Goal: Complete application form

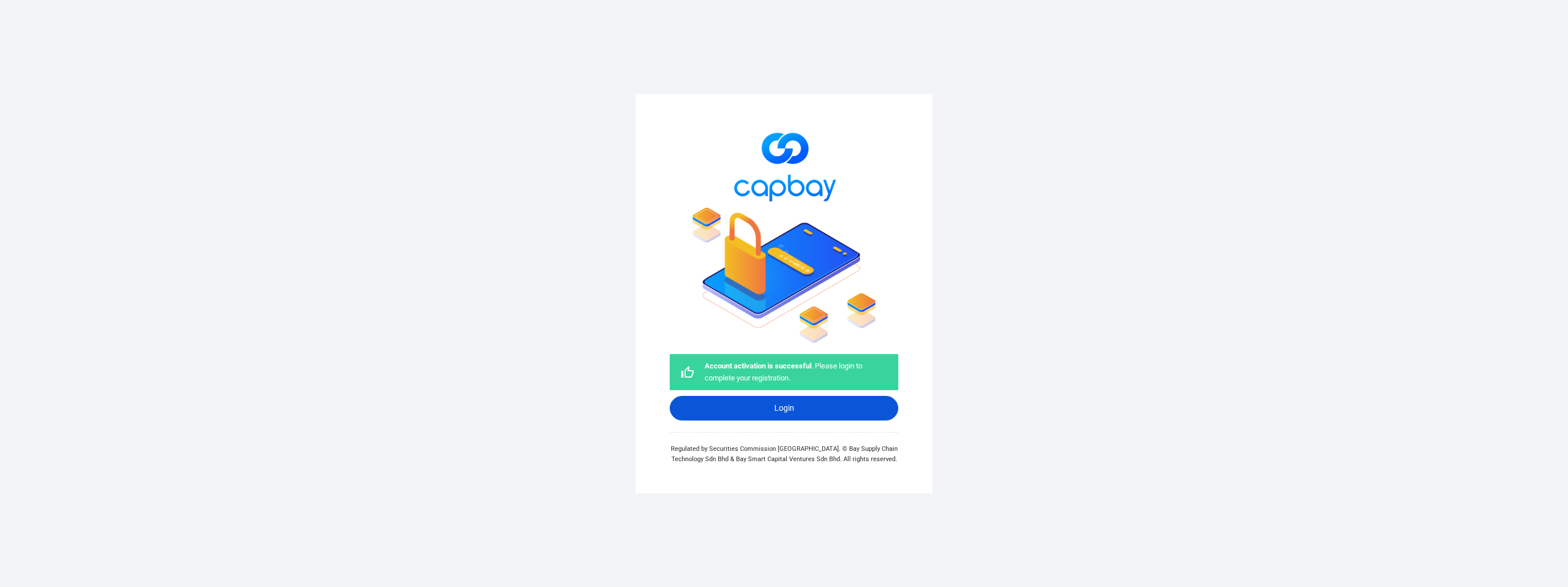
click at [845, 408] on link "Login" at bounding box center [783, 408] width 228 height 24
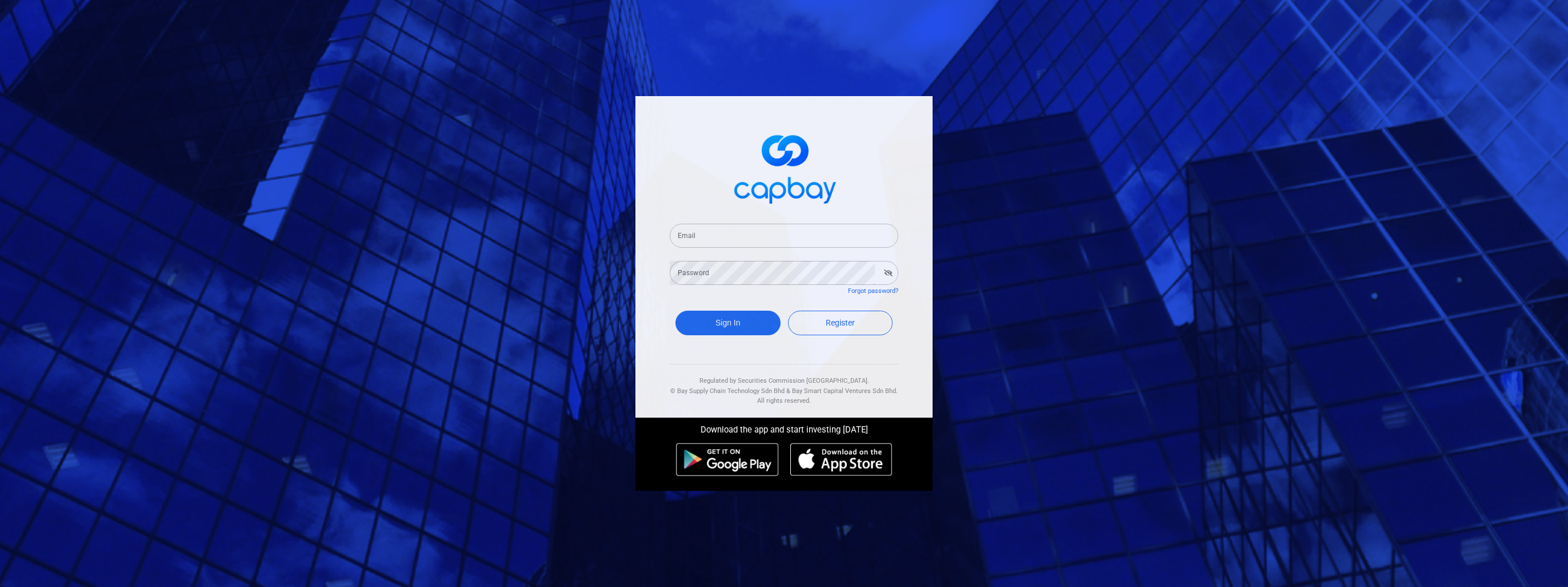
click at [752, 229] on input "Email" at bounding box center [783, 235] width 228 height 24
type input "[PERSON_NAME][EMAIL_ADDRESS][DOMAIN_NAME]"
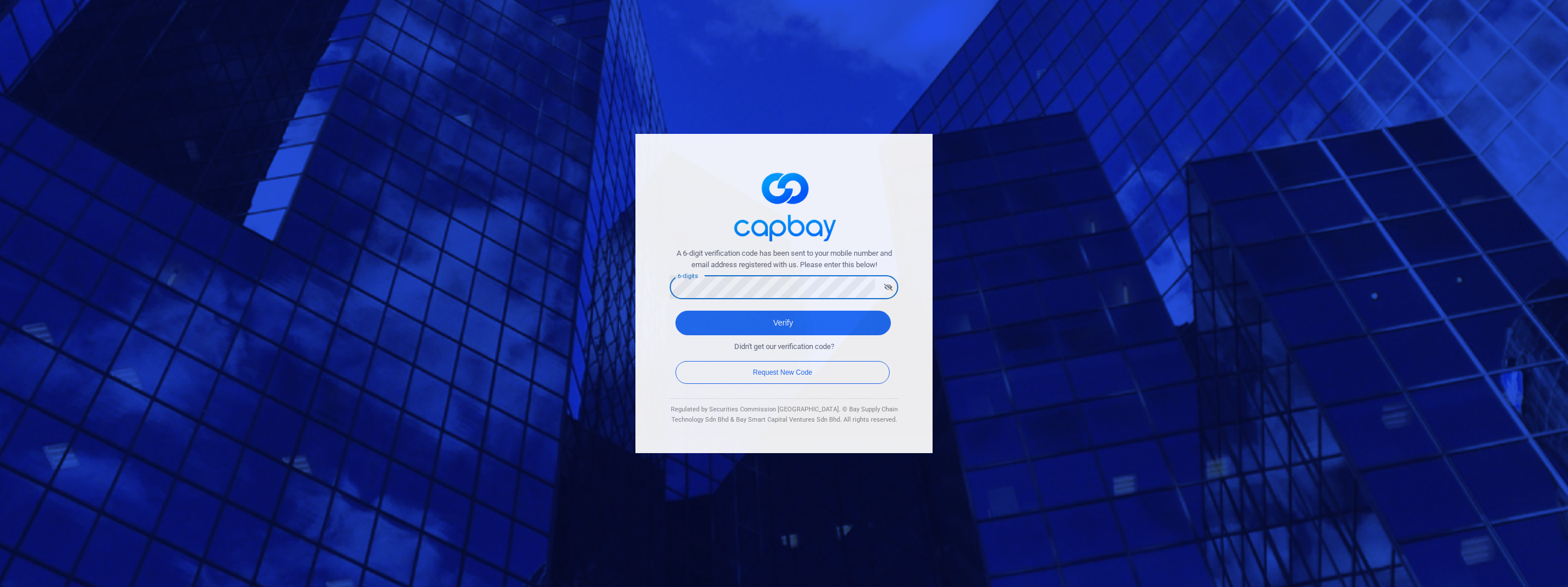
click at [907, 337] on div "A 6-digit verification code has been sent to your mobile number and email addre…" at bounding box center [784, 293] width 297 height 320
click at [842, 324] on button "Verify" at bounding box center [782, 322] width 216 height 24
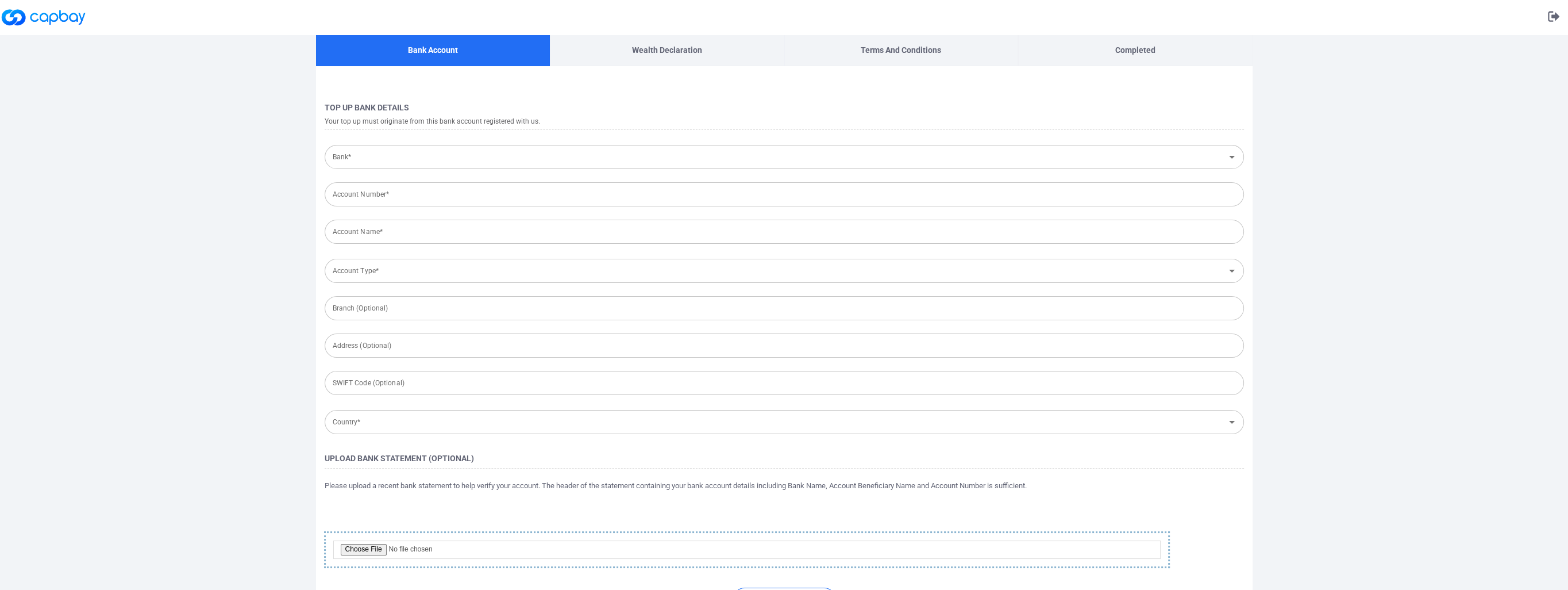
type input "[GEOGRAPHIC_DATA]"
click at [591, 157] on input "Bank*" at bounding box center [774, 157] width 893 height 21
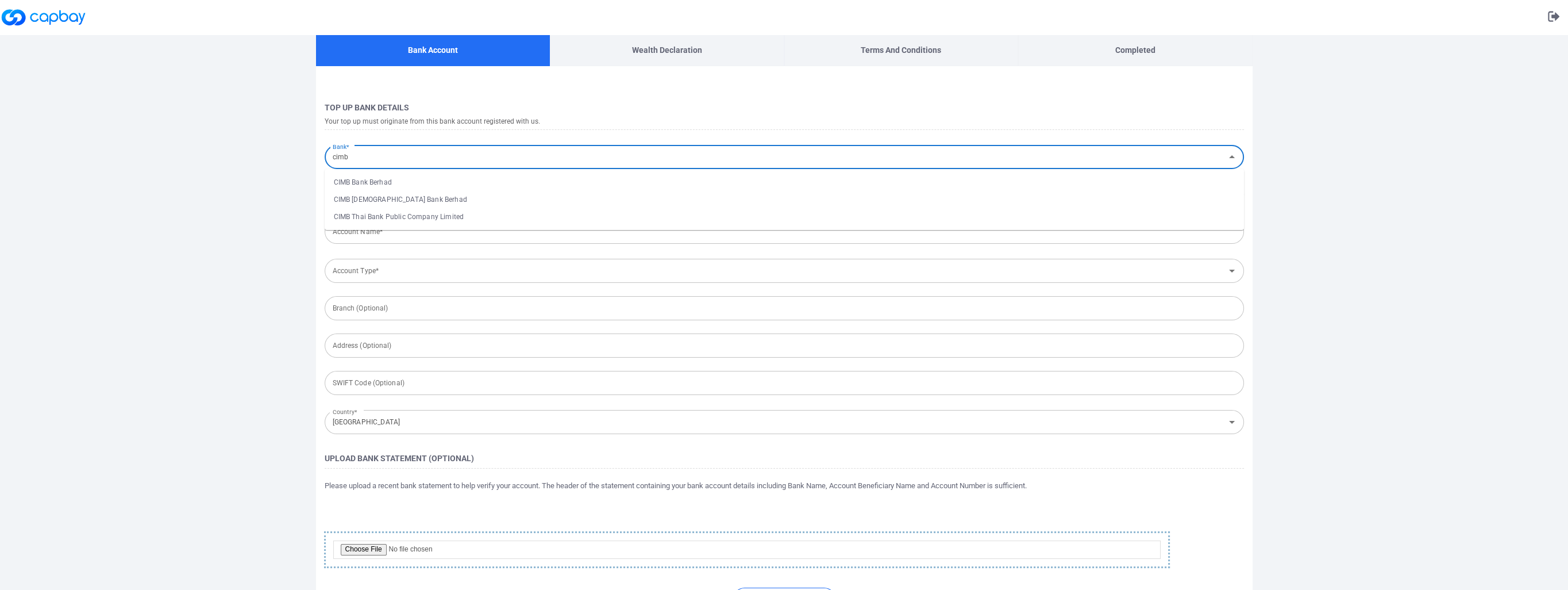
click at [406, 182] on li "CIMB Bank Berhad" at bounding box center [784, 183] width 919 height 17
type input "CIMB Bank Berhad"
click at [409, 199] on input "Account Number*" at bounding box center [784, 194] width 919 height 24
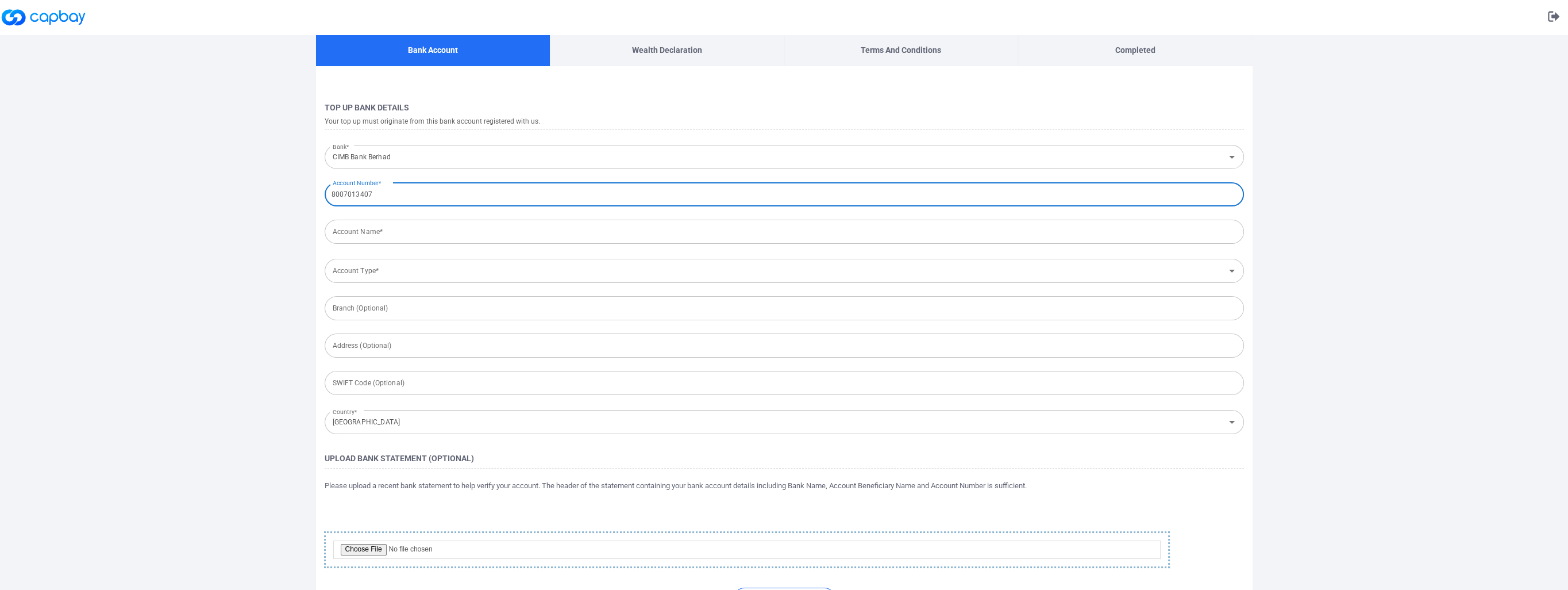
type input "8007013407"
click at [504, 262] on input "Account Type*" at bounding box center [774, 271] width 893 height 21
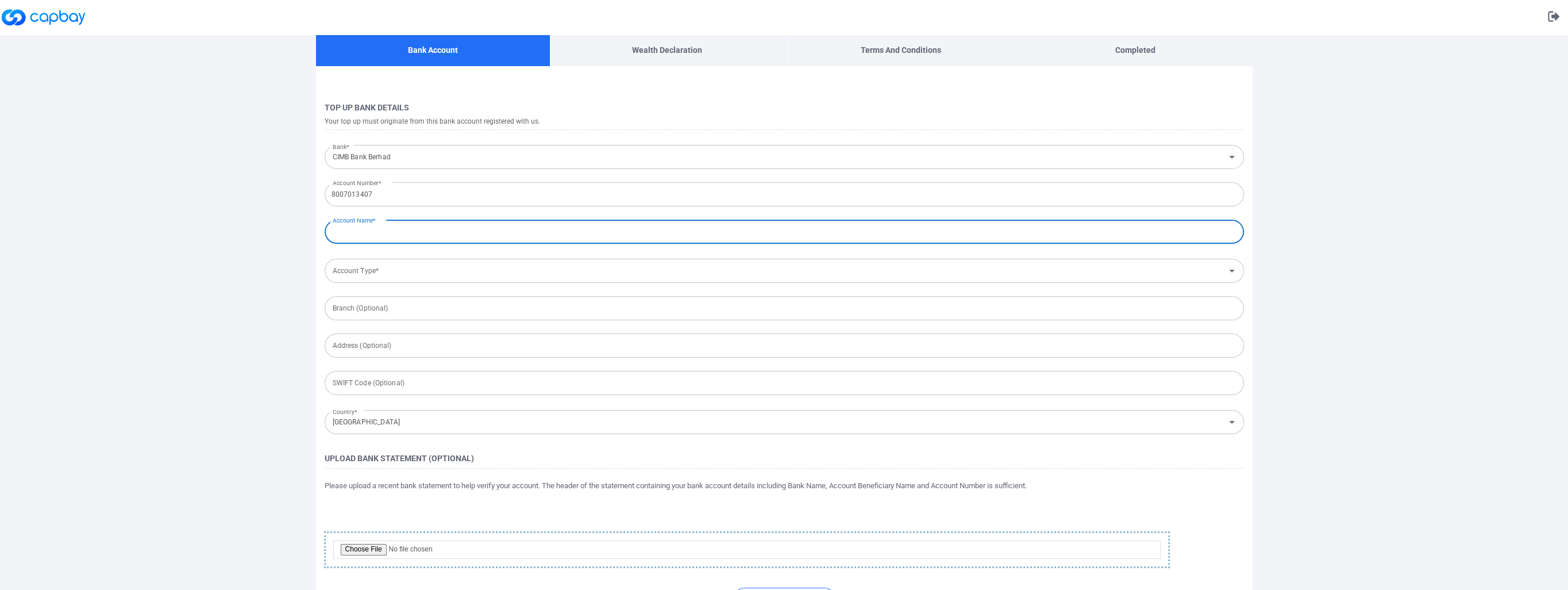
click at [513, 225] on input "Account Name*" at bounding box center [784, 231] width 919 height 24
type input "[PERSON_NAME]"
click at [490, 278] on input "Account Type*" at bounding box center [774, 271] width 893 height 21
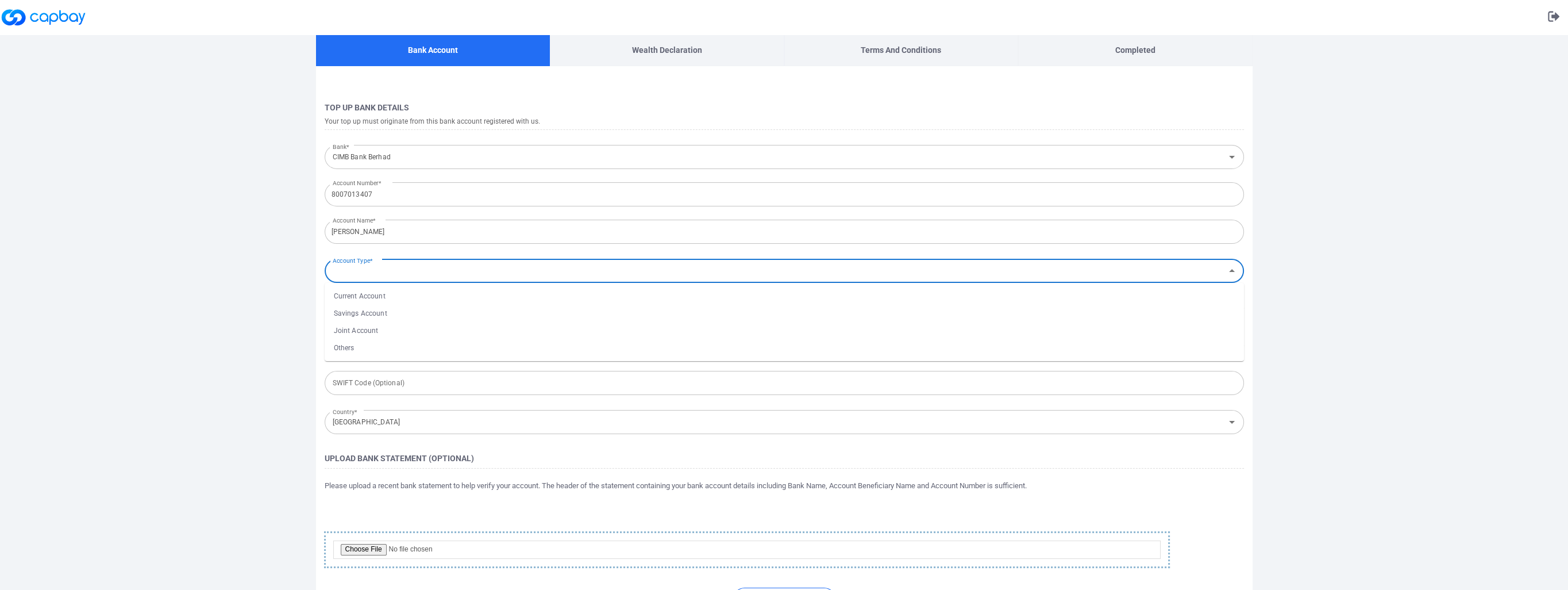
click at [374, 296] on li "Current Account" at bounding box center [784, 296] width 919 height 17
type input "Current Account"
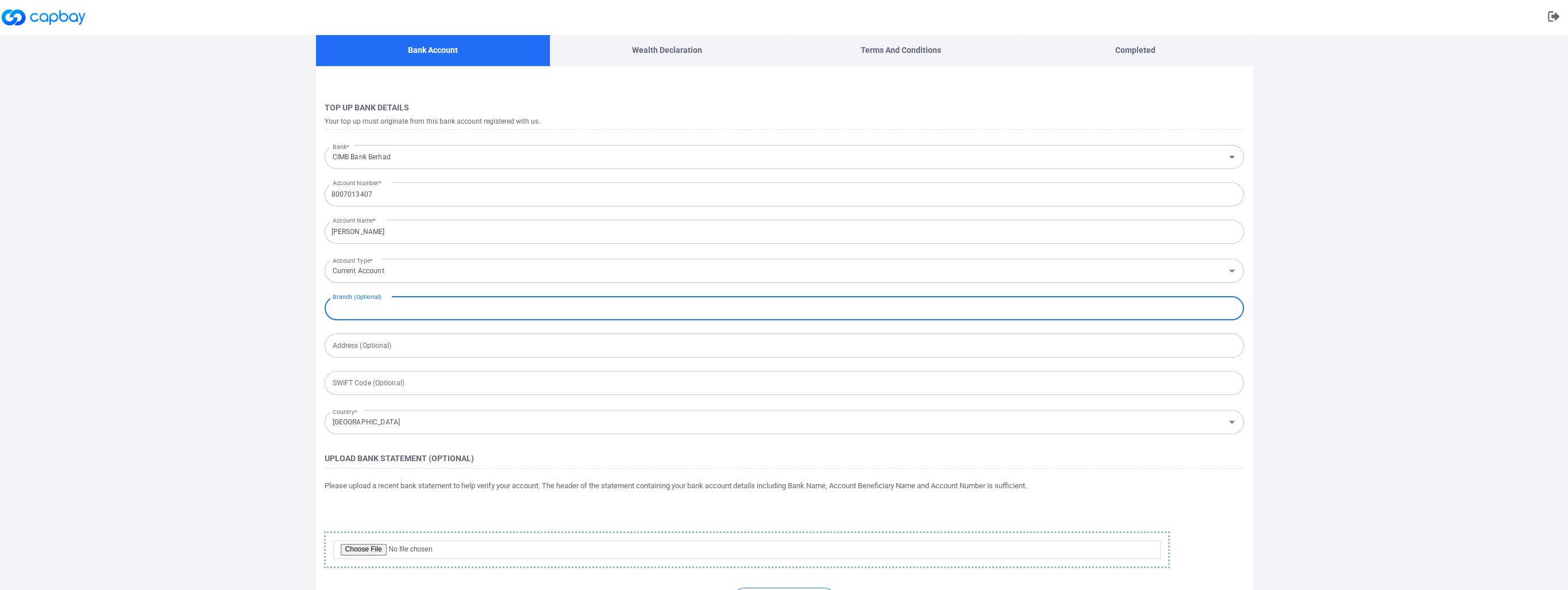
click at [376, 315] on input "text" at bounding box center [784, 308] width 919 height 24
click at [222, 418] on div "Bank Account Wealth Declaration Terms and Conditions Completed Top Up Bank Deta…" at bounding box center [784, 331] width 1568 height 594
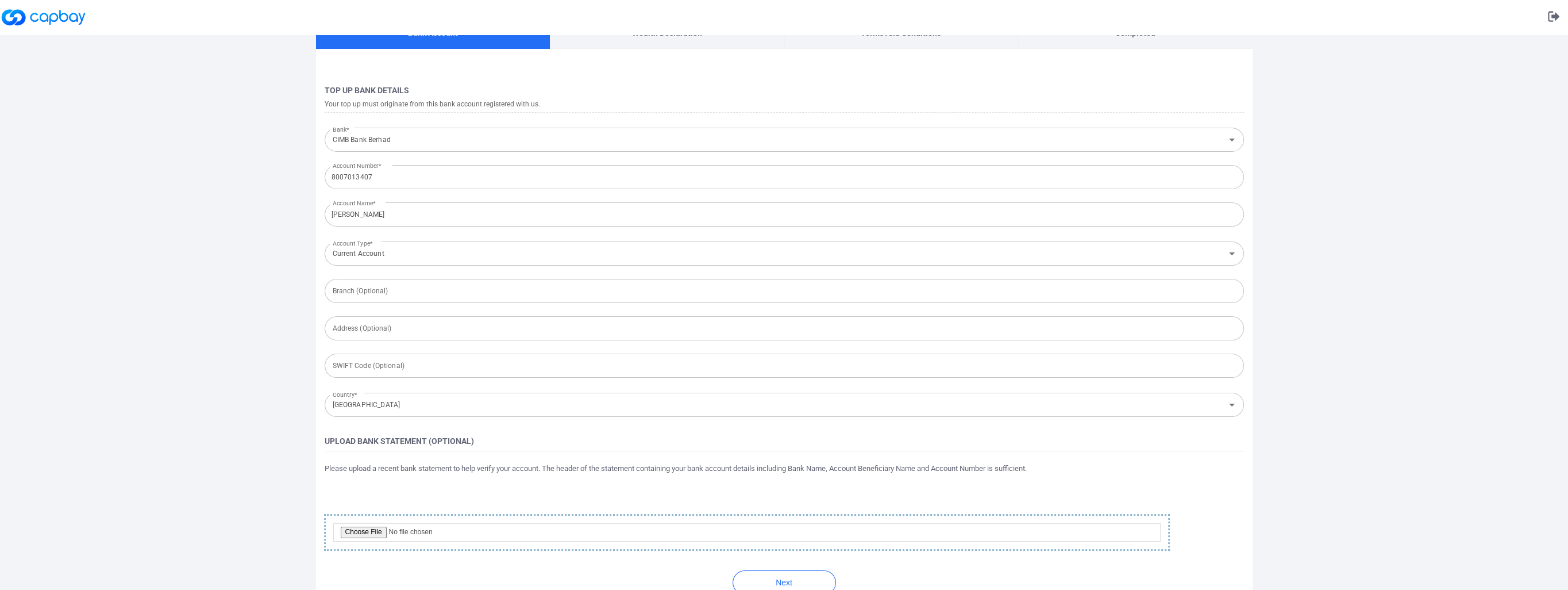
scroll to position [38, 0]
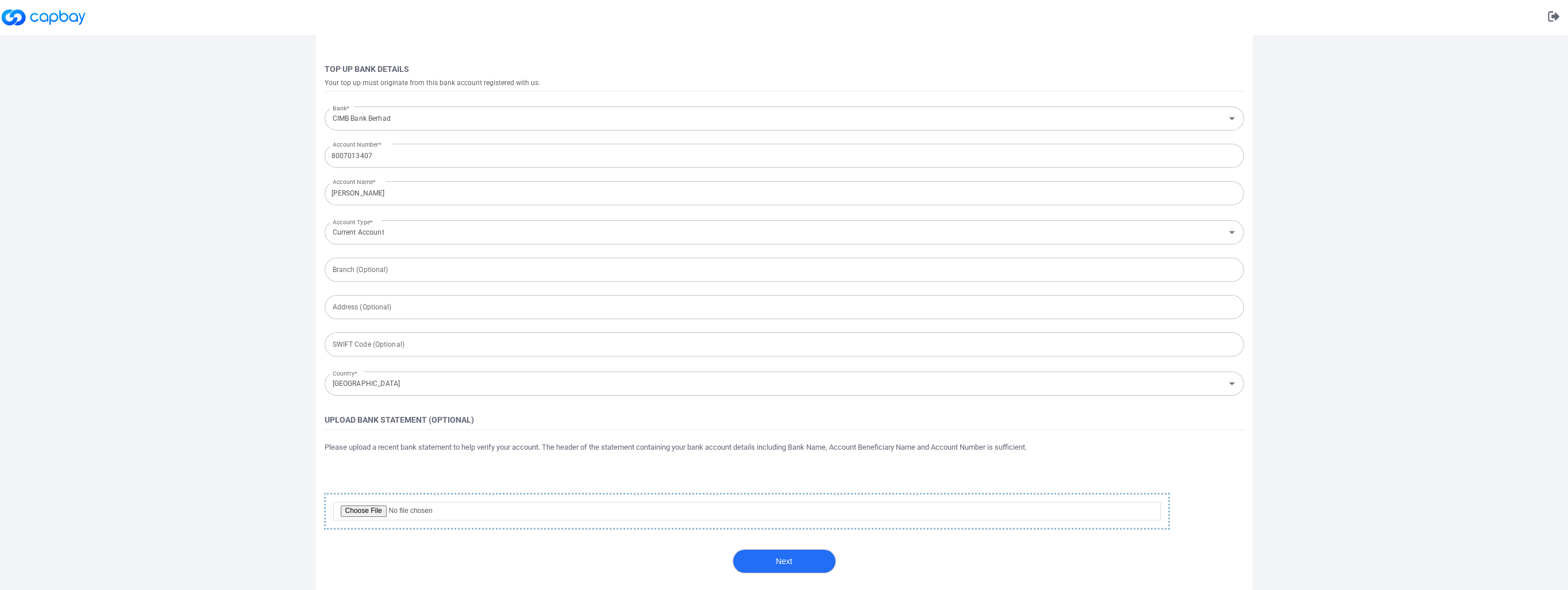
click at [817, 562] on button "Next" at bounding box center [784, 561] width 103 height 24
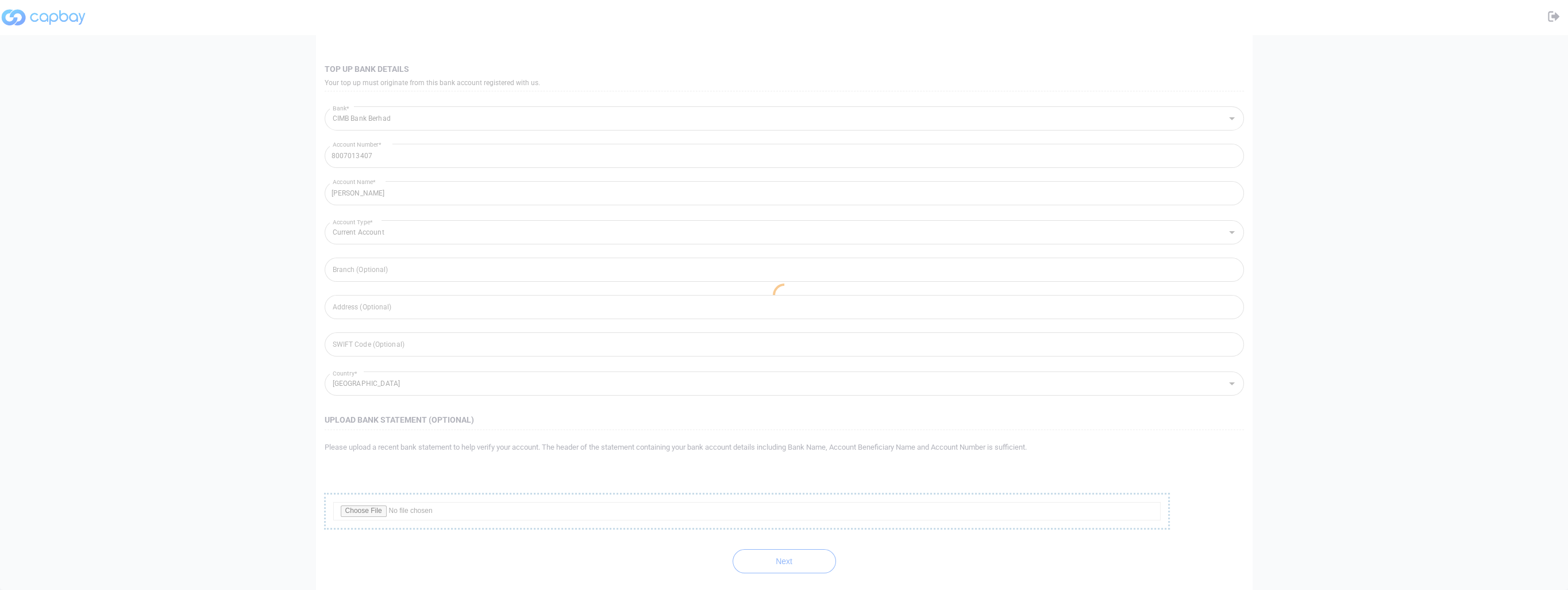
scroll to position [0, 0]
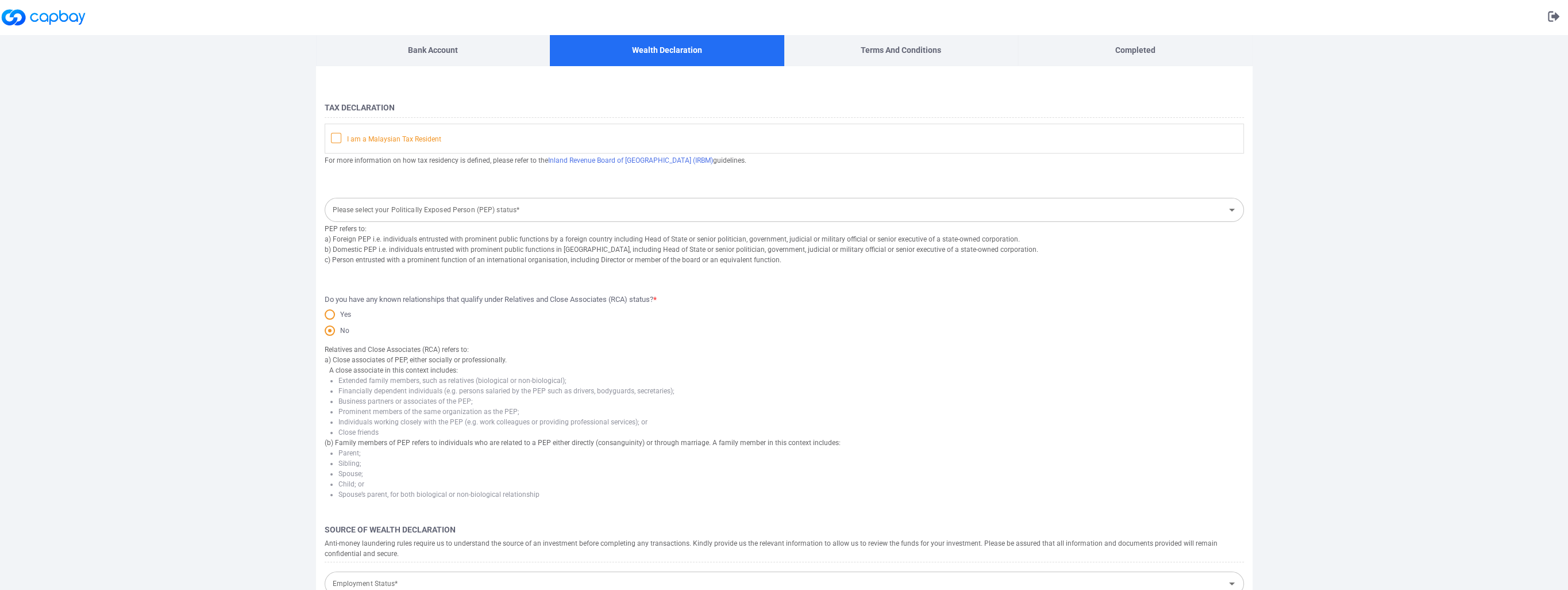
click at [333, 139] on icon at bounding box center [337, 137] width 10 height 10
click at [0, 0] on input "I am a Malaysian Tax Resident" at bounding box center [0, 0] width 0 height 0
click at [404, 214] on input "Please select your Politically Exposed Person (PEP) status*" at bounding box center [774, 210] width 893 height 21
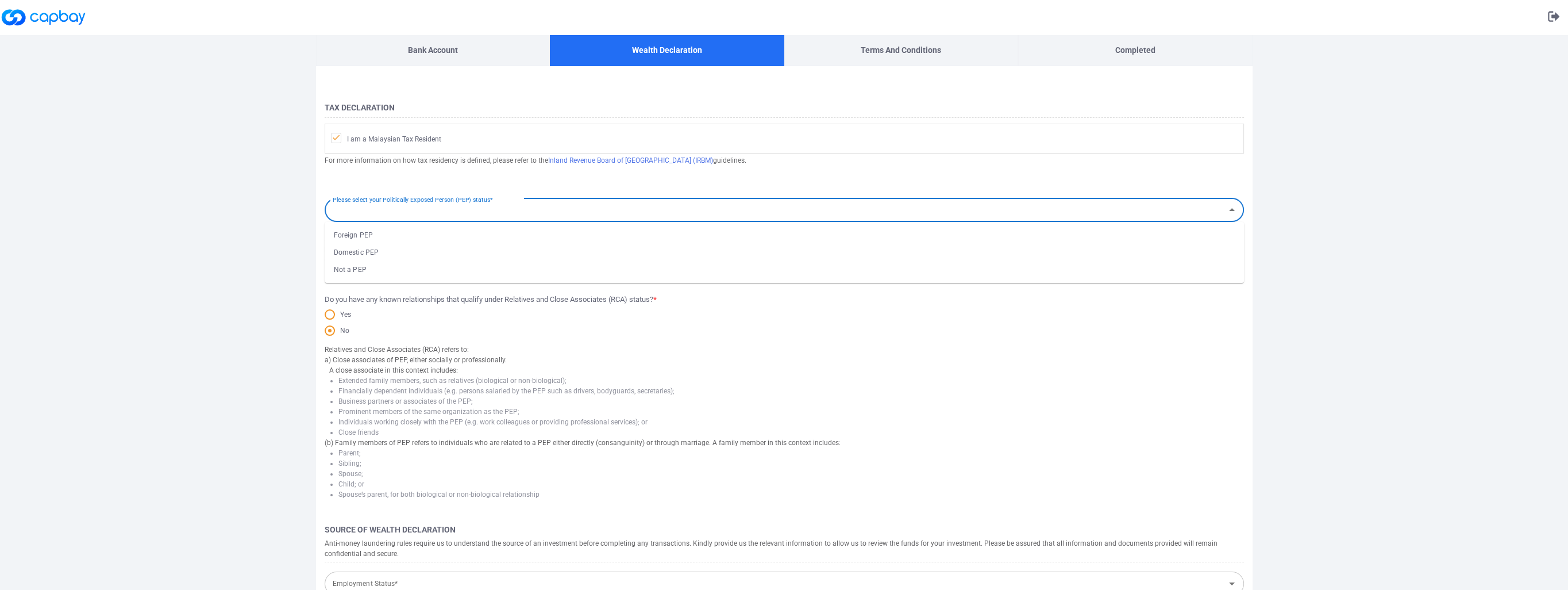
click at [349, 275] on li "Not a PEP" at bounding box center [784, 270] width 919 height 17
type input "Not a PEP"
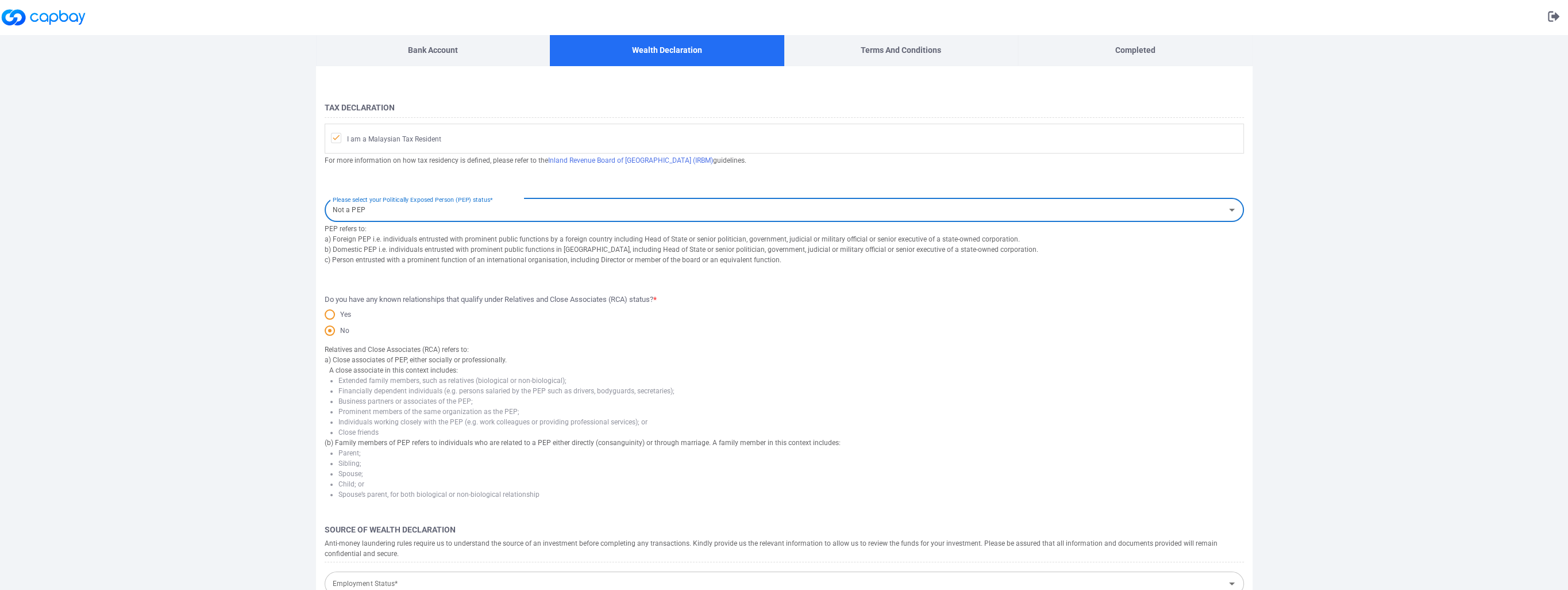
click at [459, 308] on div "Yes" at bounding box center [784, 316] width 919 height 16
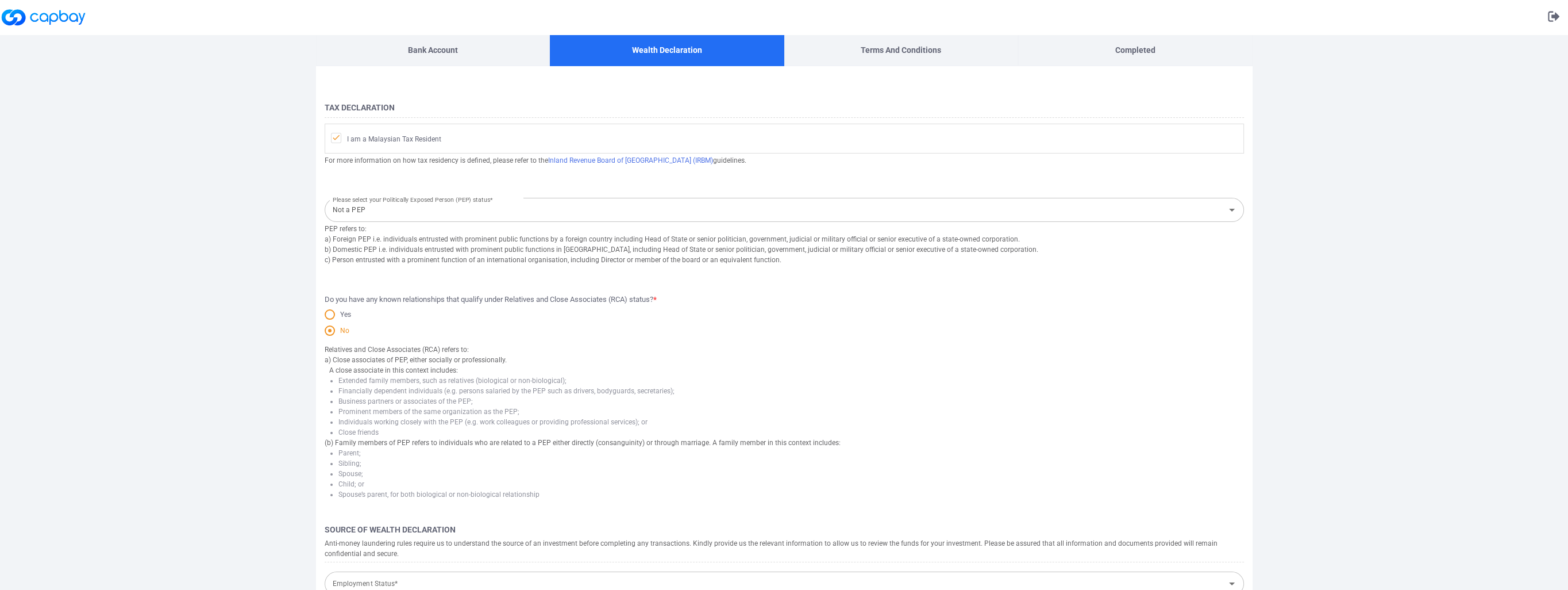
click at [332, 332] on span at bounding box center [329, 330] width 10 height 10
click at [0, 0] on input "No" at bounding box center [0, 0] width 0 height 0
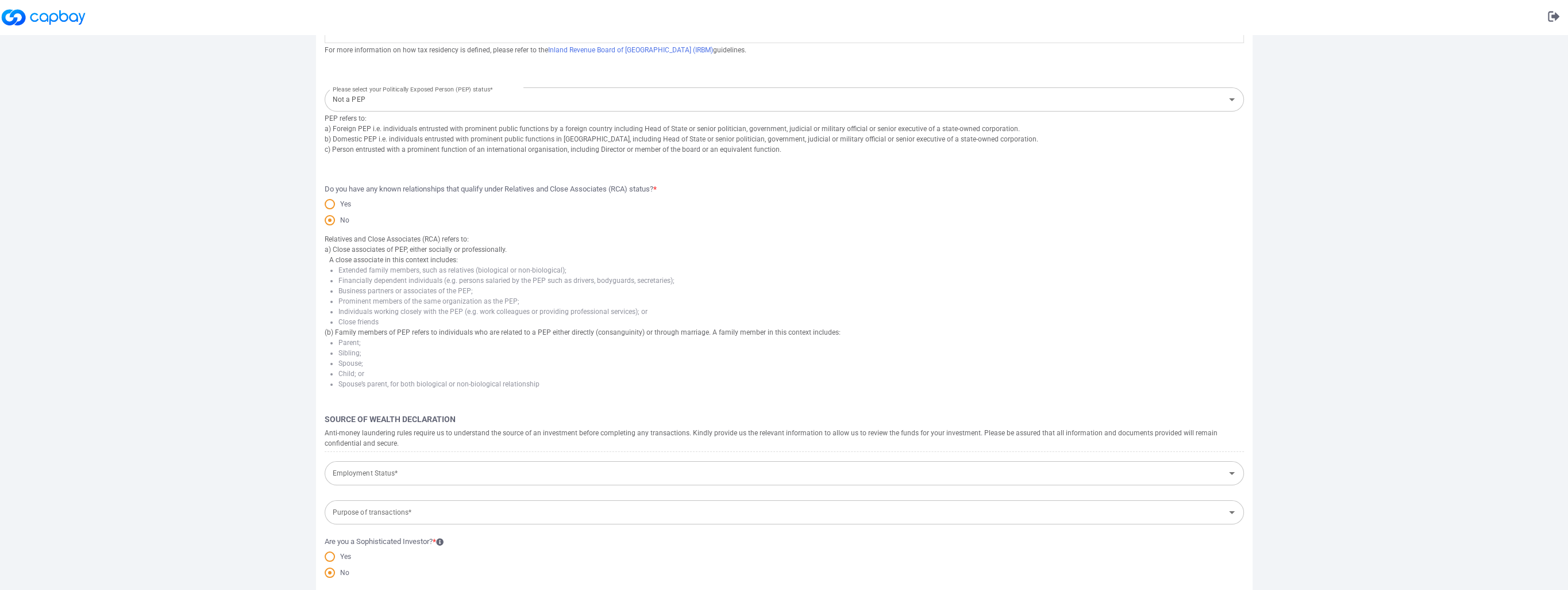
scroll to position [161, 0]
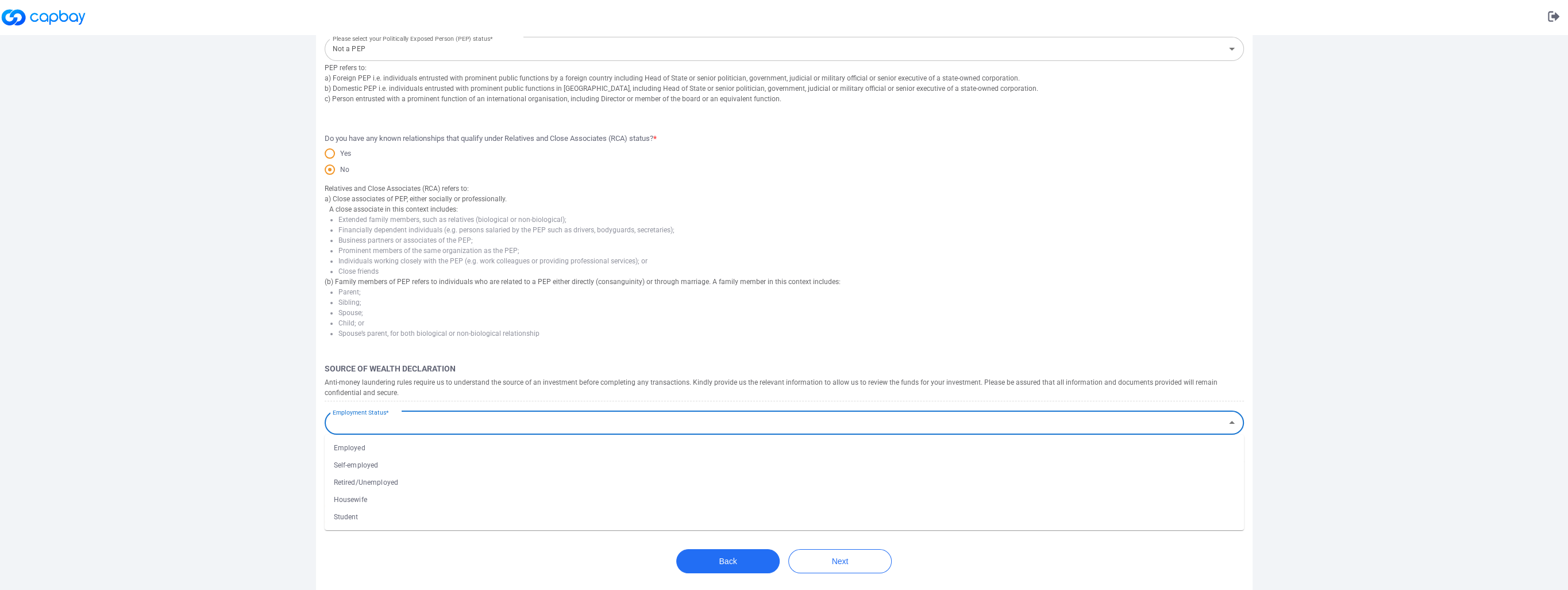
click at [369, 421] on div "Employment Status* Employment Status*" at bounding box center [784, 422] width 919 height 26
click at [370, 448] on li "Employed" at bounding box center [784, 448] width 919 height 17
type input "Employed"
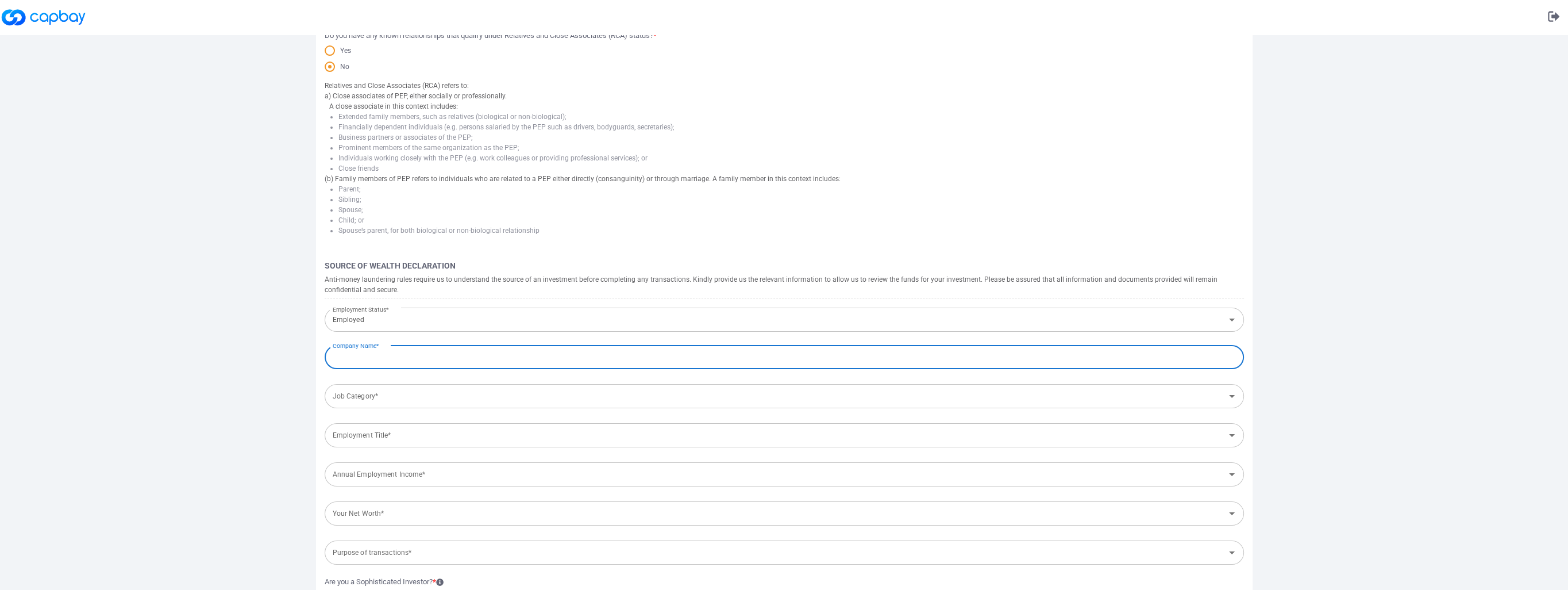
scroll to position [276, 0]
type input "Microsoft (Malaysia) Sdn Bhd"
click at [409, 385] on input "Job Category*" at bounding box center [774, 384] width 893 height 21
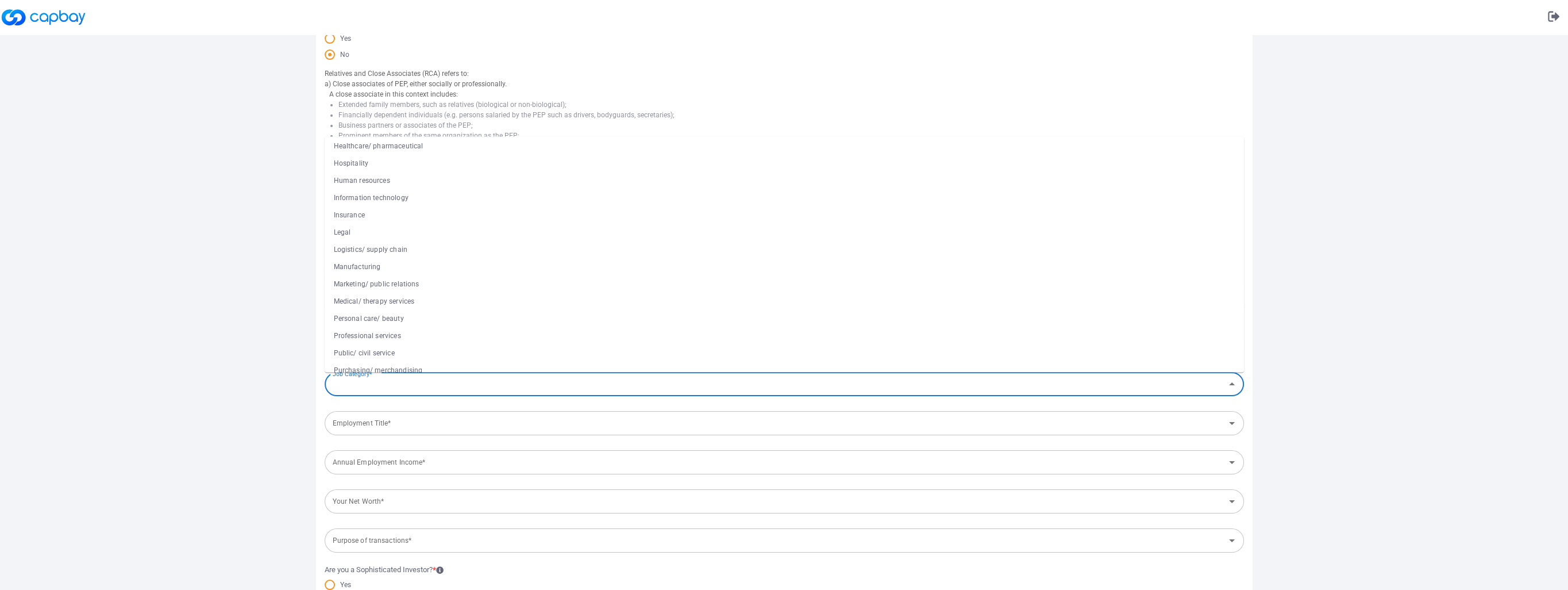
scroll to position [290, 0]
click at [415, 200] on li "Information technology" at bounding box center [784, 205] width 919 height 17
type input "Information technology"
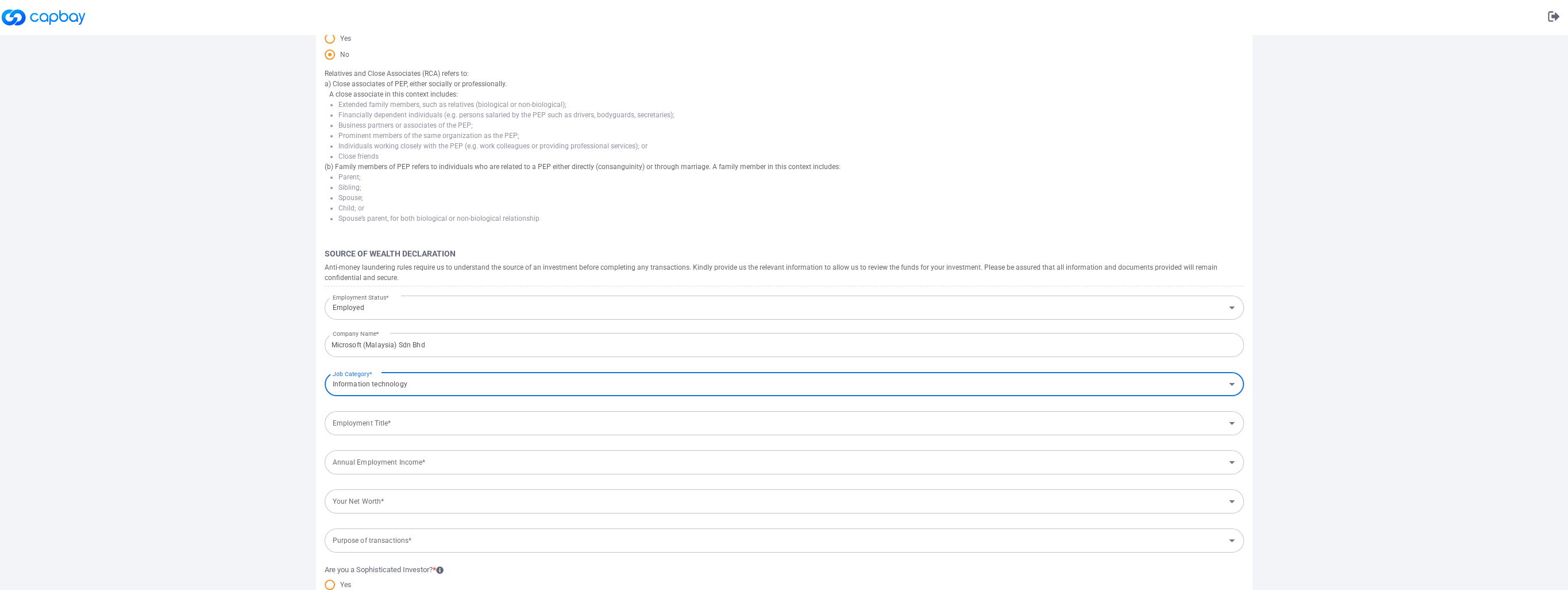
click at [391, 434] on div "Employment Title*" at bounding box center [784, 422] width 919 height 24
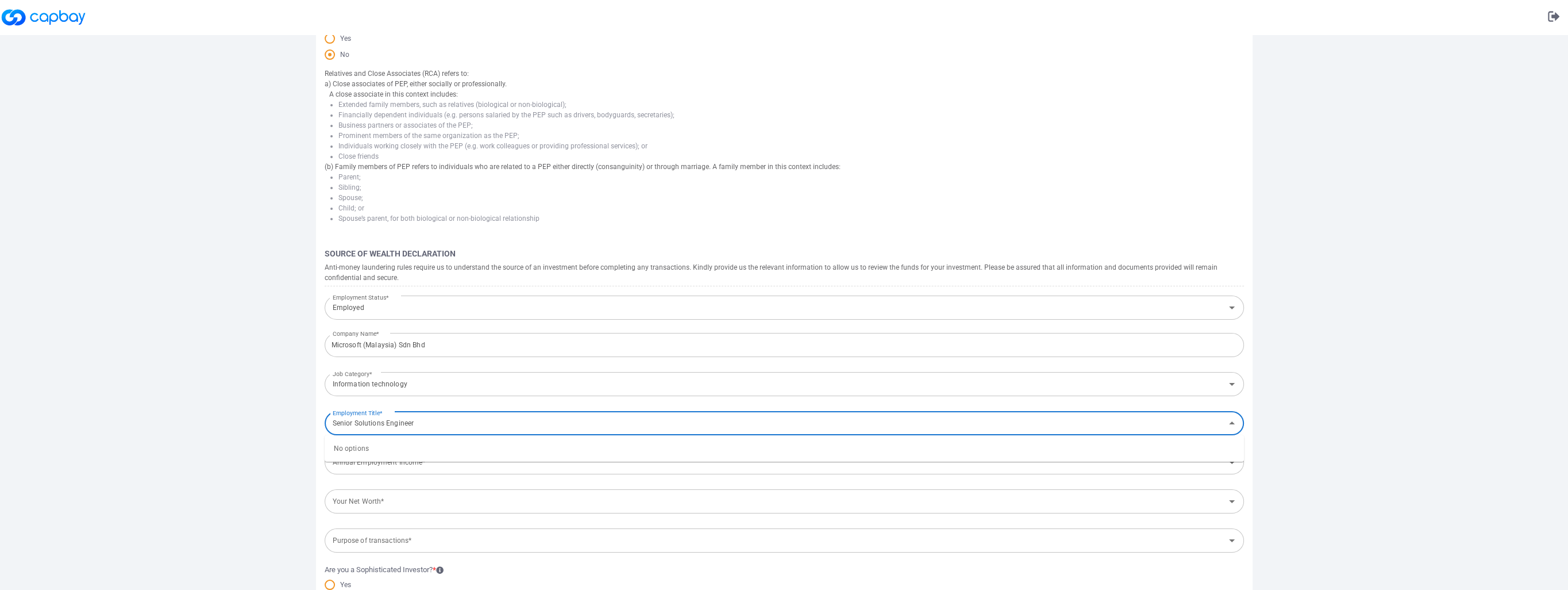
type input "Senior Solutions Engineer"
click at [205, 406] on div "Bank Account Wealth Declaration Terms and Conditions Completed Tax Declaration …" at bounding box center [784, 214] width 1568 height 910
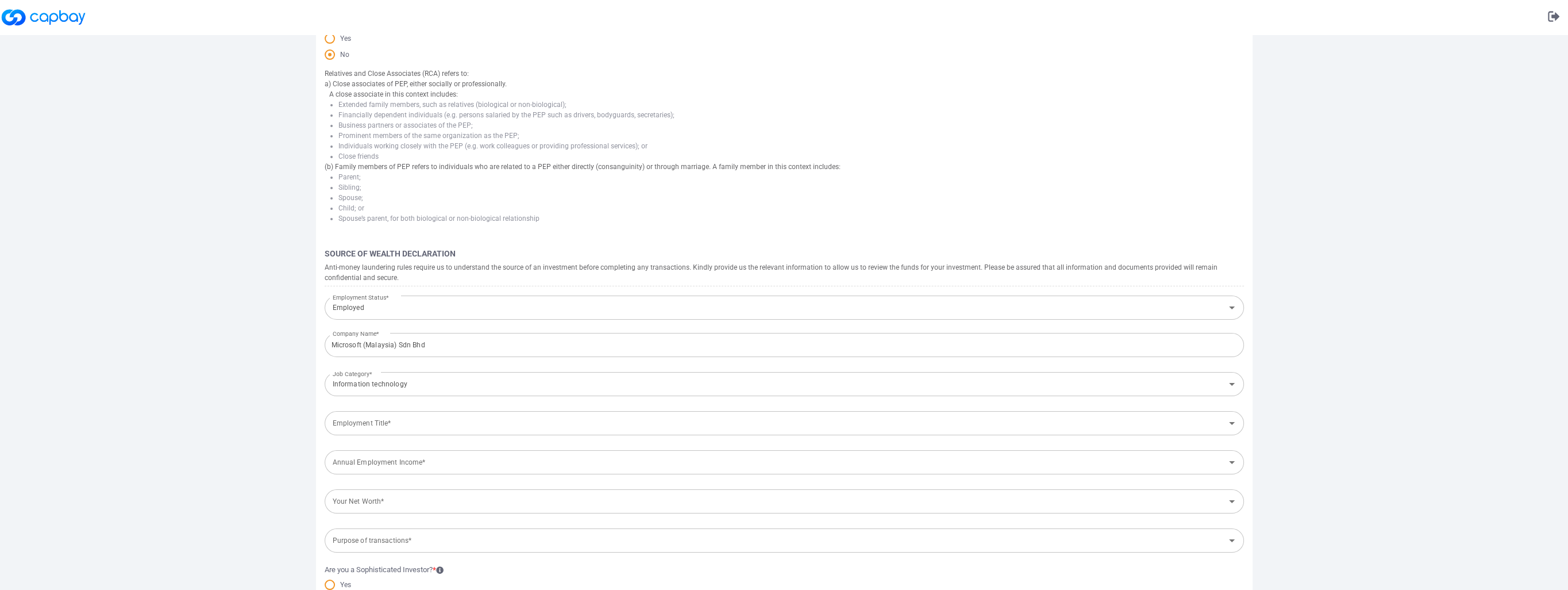
click at [393, 424] on input "Employment Title*" at bounding box center [774, 423] width 893 height 21
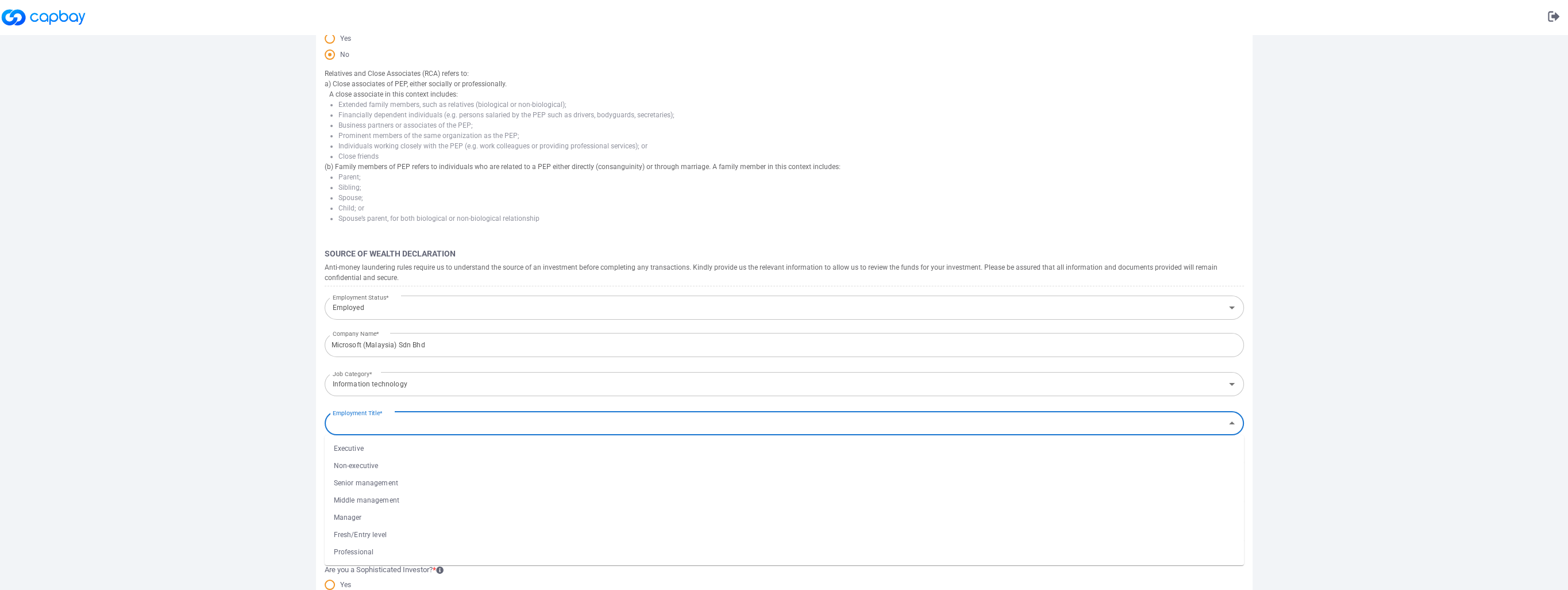
click at [387, 471] on li "Non-executive" at bounding box center [784, 465] width 919 height 17
type input "Non-executive"
click at [229, 496] on div "Bank Account Wealth Declaration Terms and Conditions Completed Tax Declaration …" at bounding box center [784, 214] width 1568 height 910
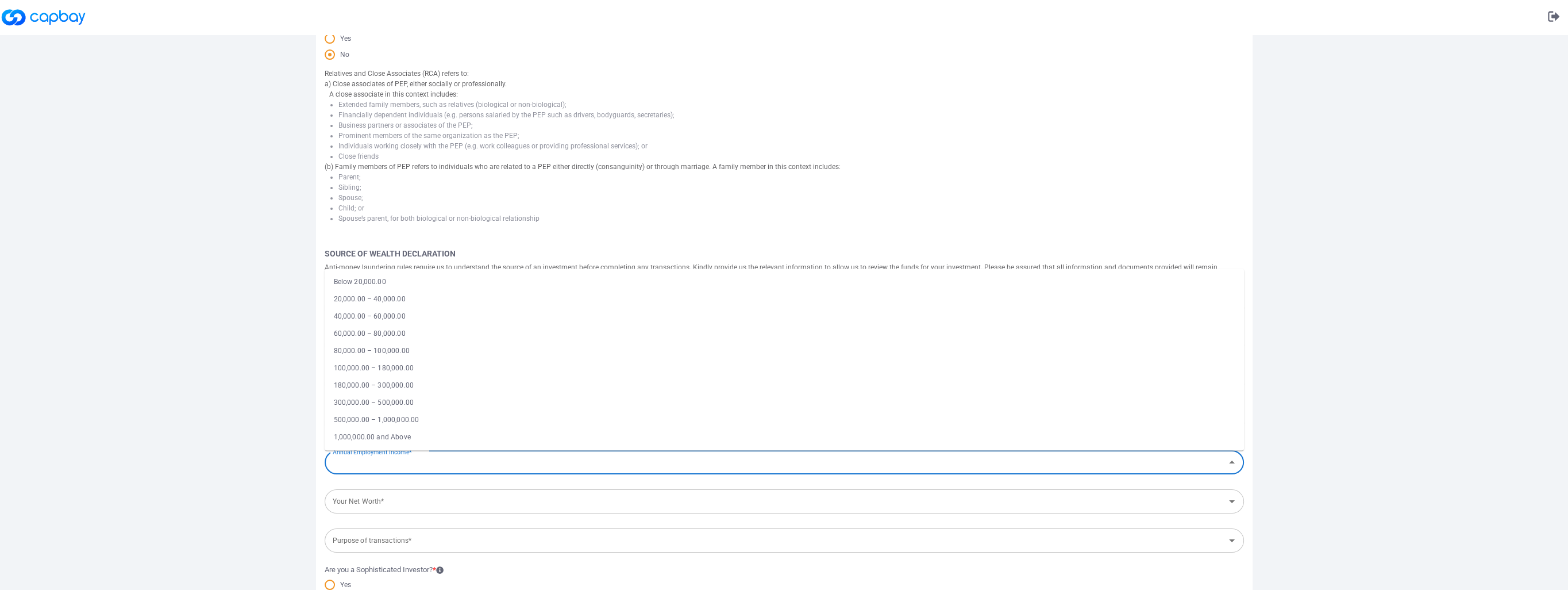
click at [360, 469] on input "Annual Employment Income*" at bounding box center [774, 462] width 893 height 21
click at [364, 408] on li "300,000.00 – 500,000.00" at bounding box center [784, 403] width 919 height 17
type input "300,000.00 – 500,000.00"
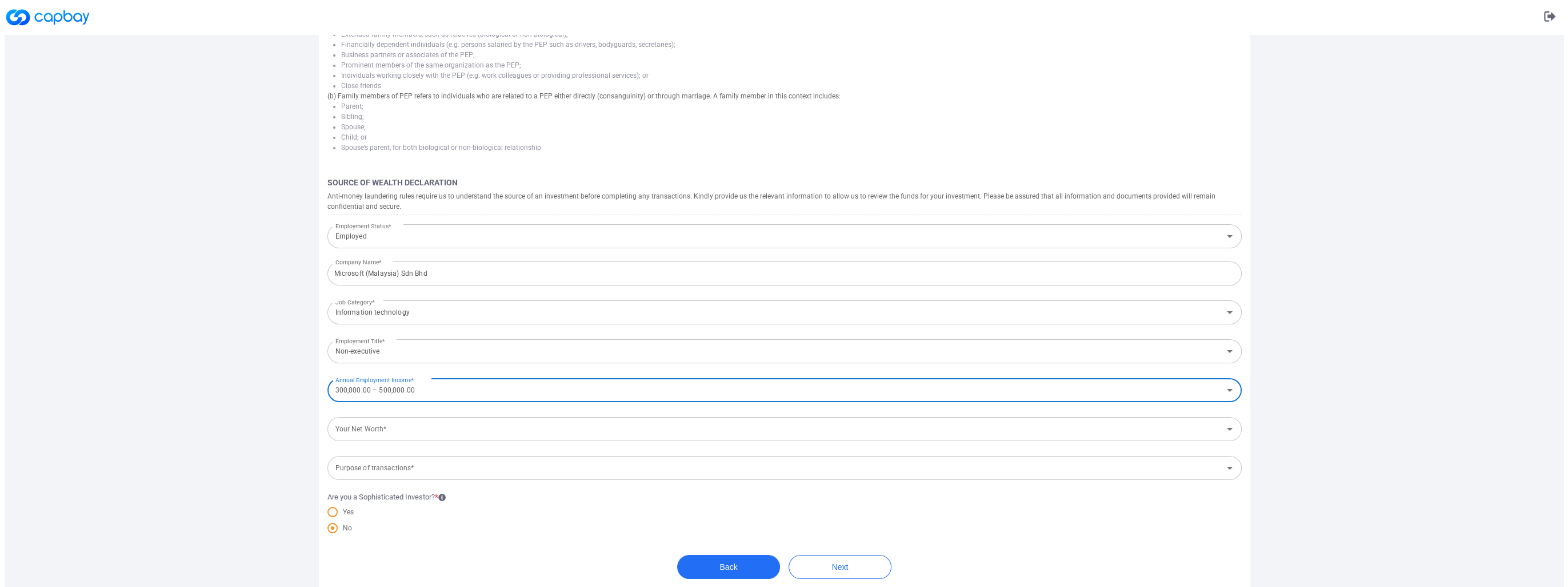
scroll to position [353, 0]
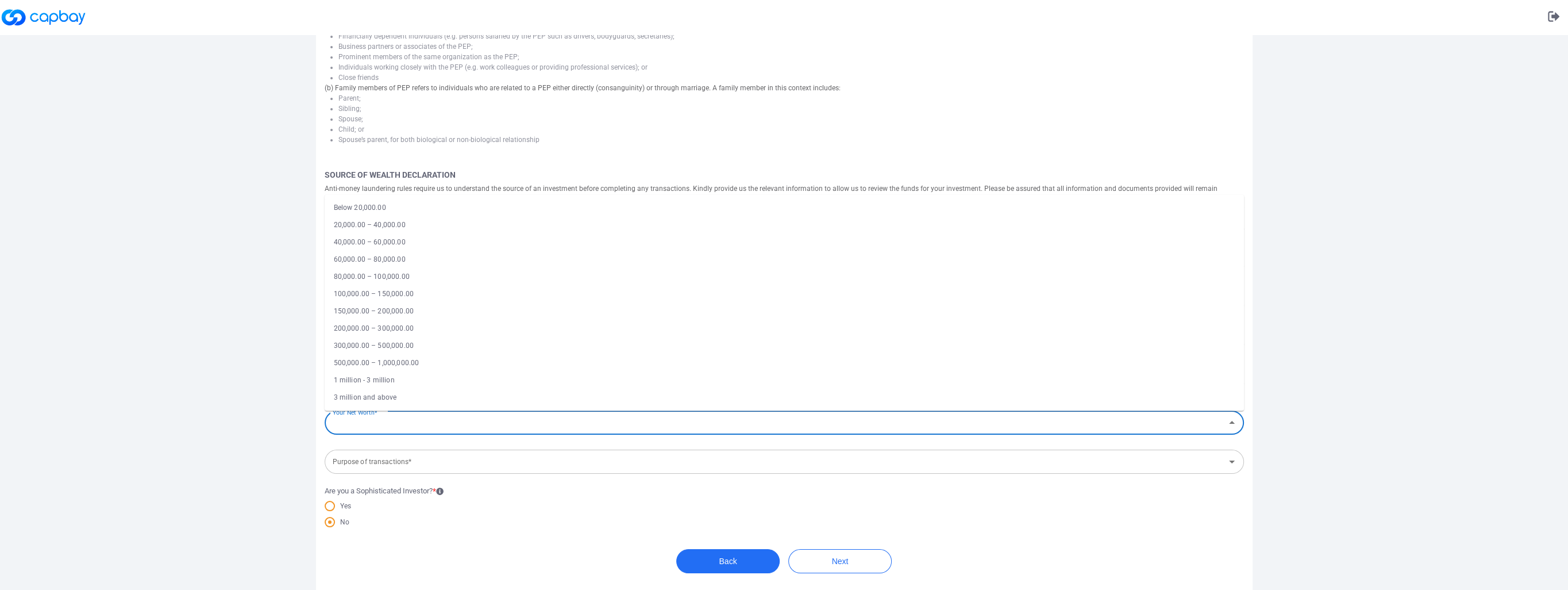
click at [381, 431] on input "Your Net Worth*" at bounding box center [774, 422] width 893 height 21
click at [379, 384] on li "1 million - 3 million" at bounding box center [784, 380] width 919 height 17
type input "1 million - 3 million"
click at [377, 463] on input "Purpose of transactions*" at bounding box center [774, 461] width 893 height 21
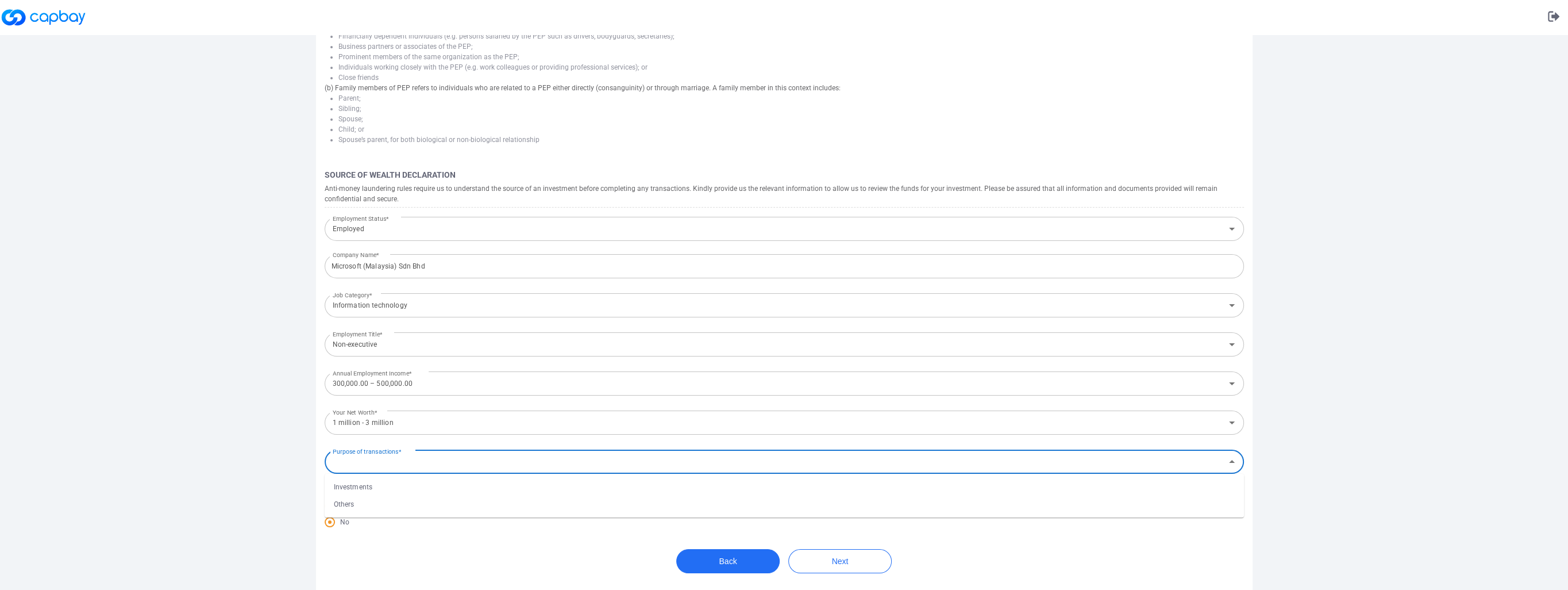
click at [365, 491] on li "Investments" at bounding box center [784, 487] width 919 height 17
type input "Investments"
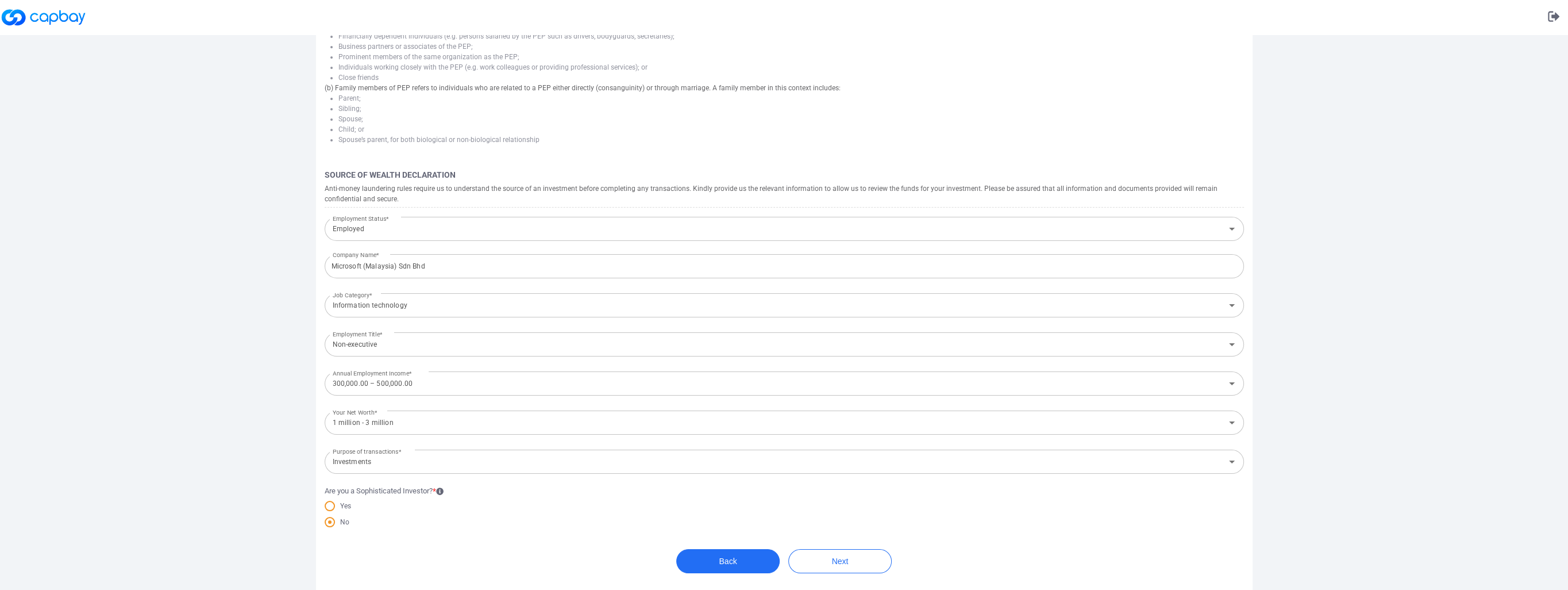
click at [392, 554] on form "Tax Declaration I am a Malaysian Tax Resident For more information on how tax r…" at bounding box center [784, 165] width 937 height 850
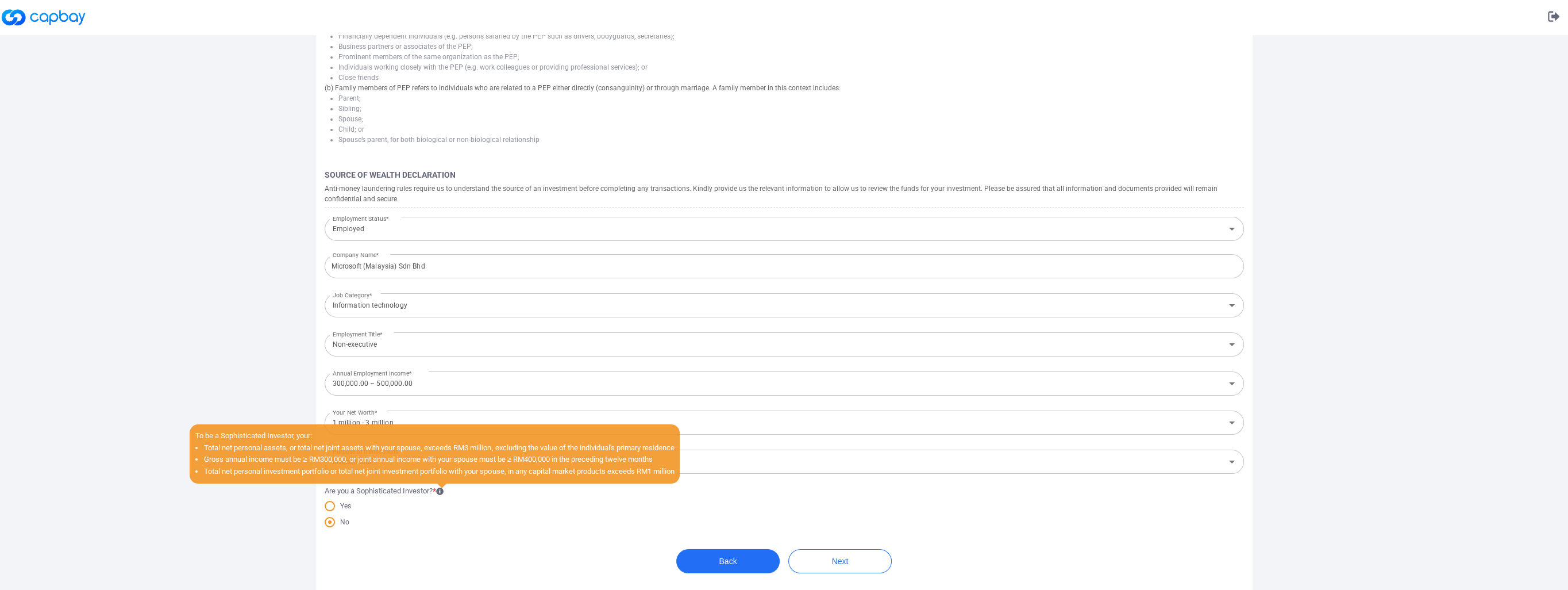
click at [439, 488] on icon at bounding box center [439, 491] width 7 height 7
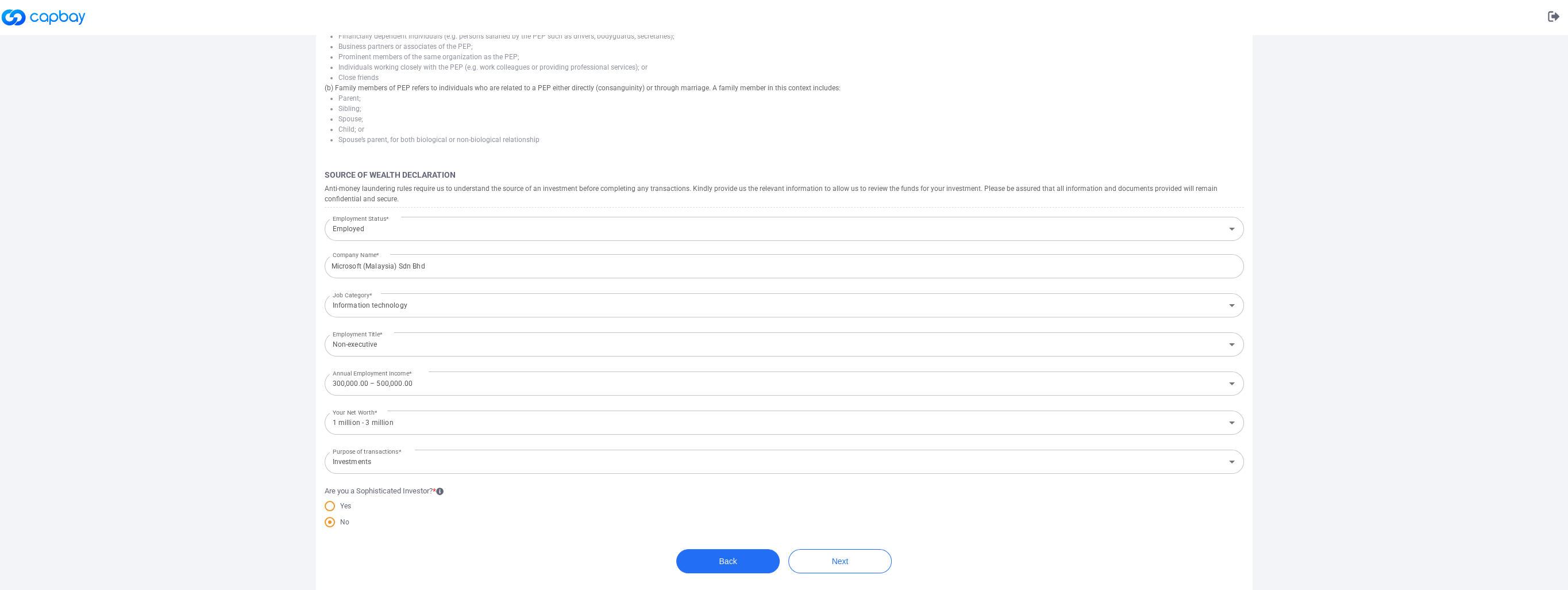
click at [418, 550] on form "Tax Declaration I am a Malaysian Tax Resident For more information on how tax r…" at bounding box center [784, 165] width 937 height 850
click at [469, 520] on div "No" at bounding box center [784, 523] width 919 height 16
click at [861, 560] on button "Next" at bounding box center [840, 561] width 103 height 24
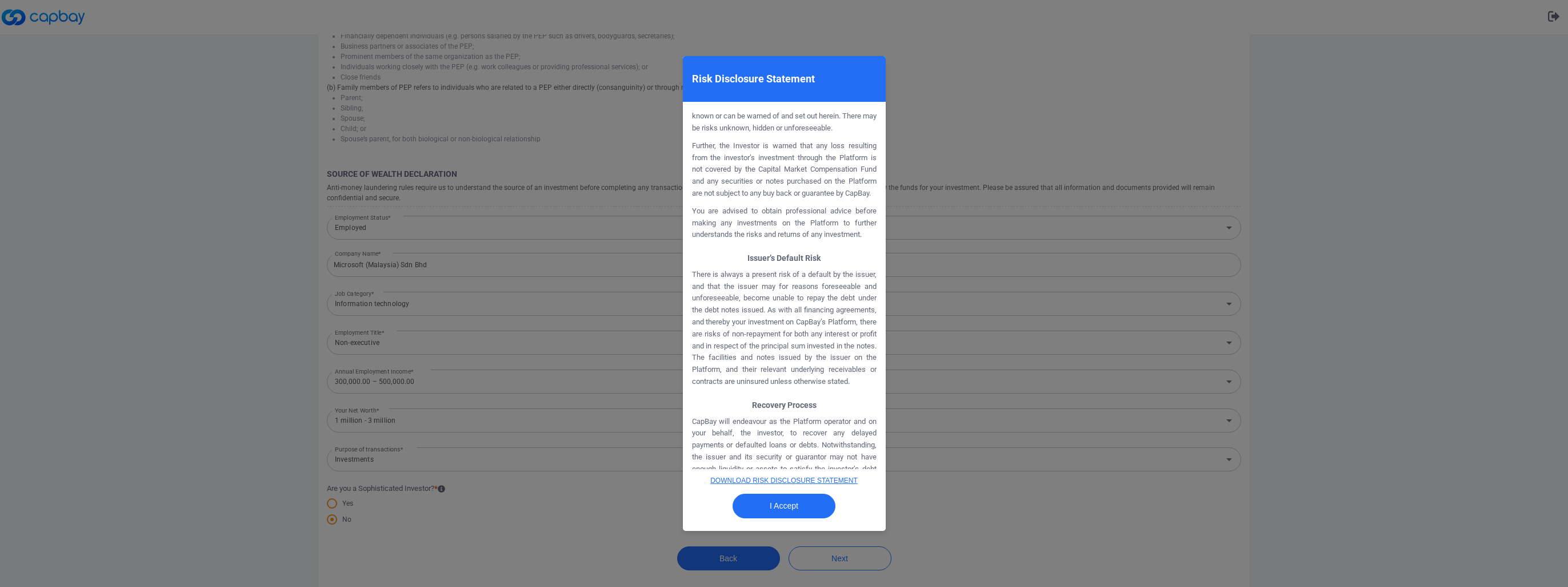
scroll to position [858, 0]
click at [789, 508] on button "I Accept" at bounding box center [784, 506] width 103 height 24
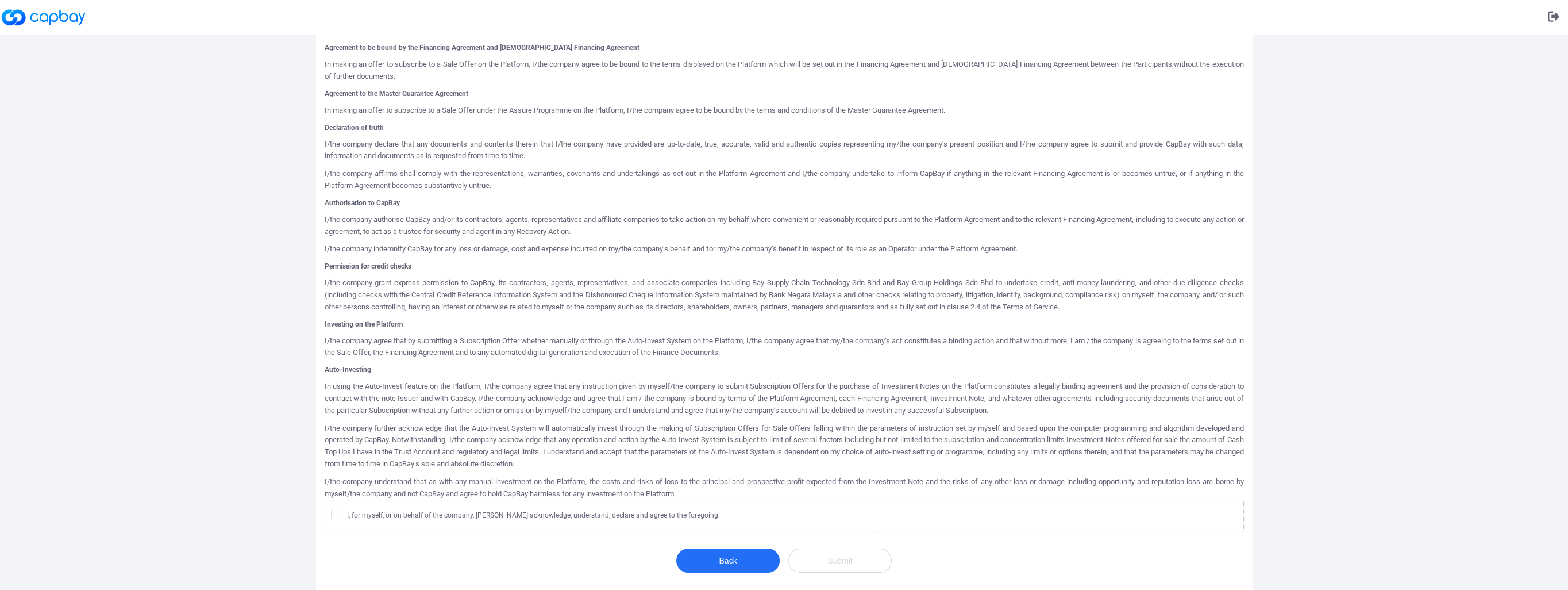
scroll to position [353, 0]
click at [336, 514] on icon at bounding box center [336, 513] width 7 height 6
click at [0, 0] on input "I, for myself, or on behalf of the company, [PERSON_NAME] acknowledge, understa…" at bounding box center [0, 0] width 0 height 0
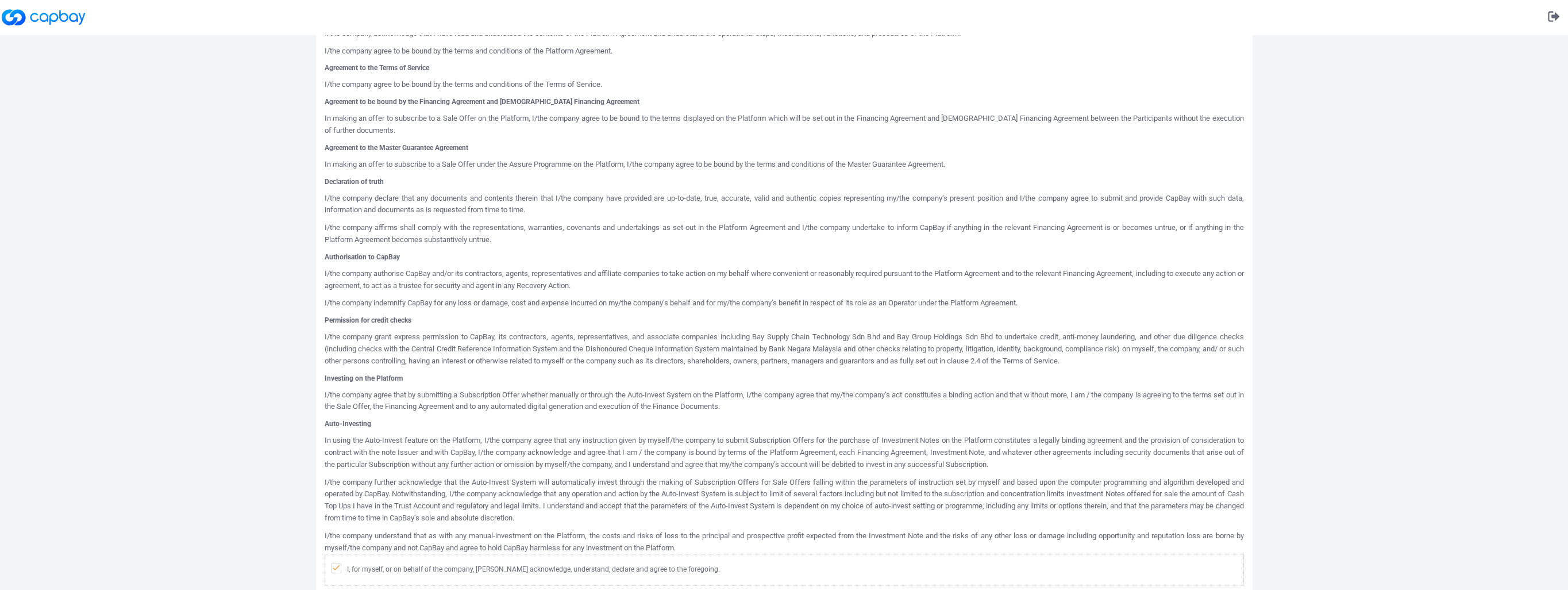
scroll to position [434, 0]
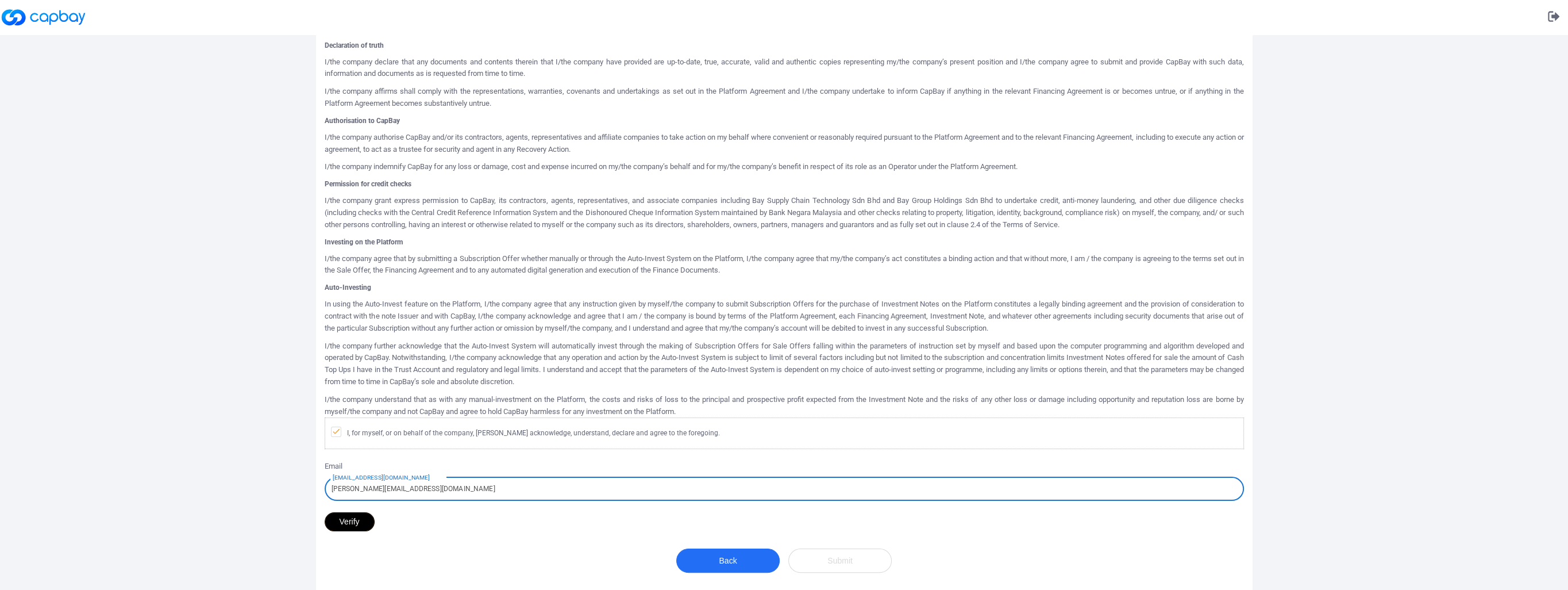
type input "[PERSON_NAME][EMAIL_ADDRESS][DOMAIN_NAME]"
click at [356, 523] on button "Verify" at bounding box center [349, 522] width 50 height 19
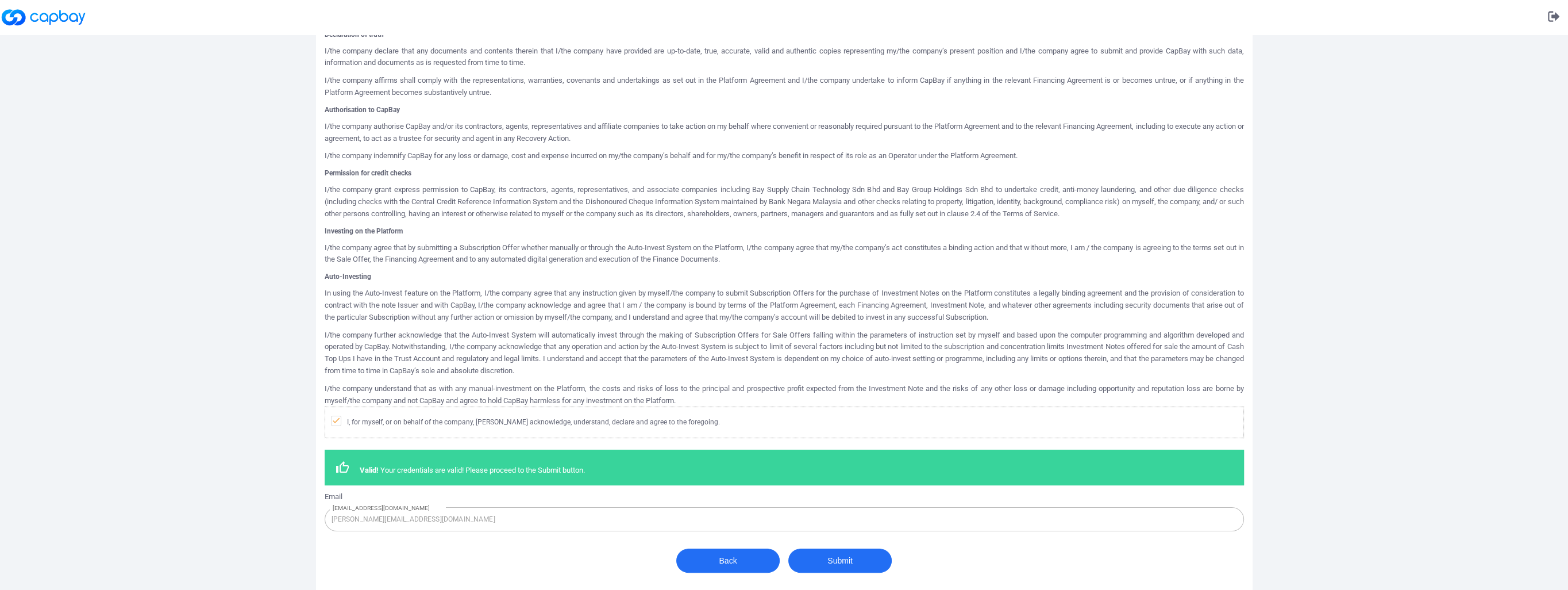
scroll to position [446, 0]
click at [862, 554] on button "Submit" at bounding box center [840, 560] width 103 height 24
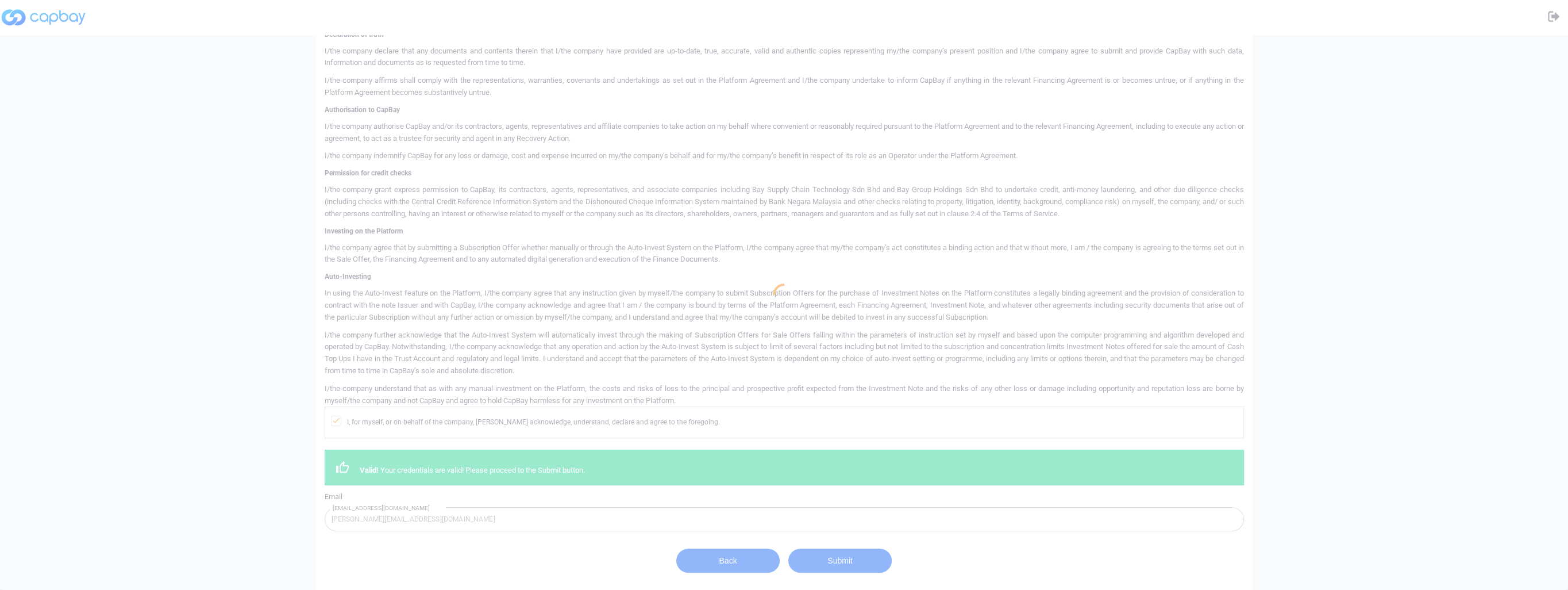
scroll to position [0, 0]
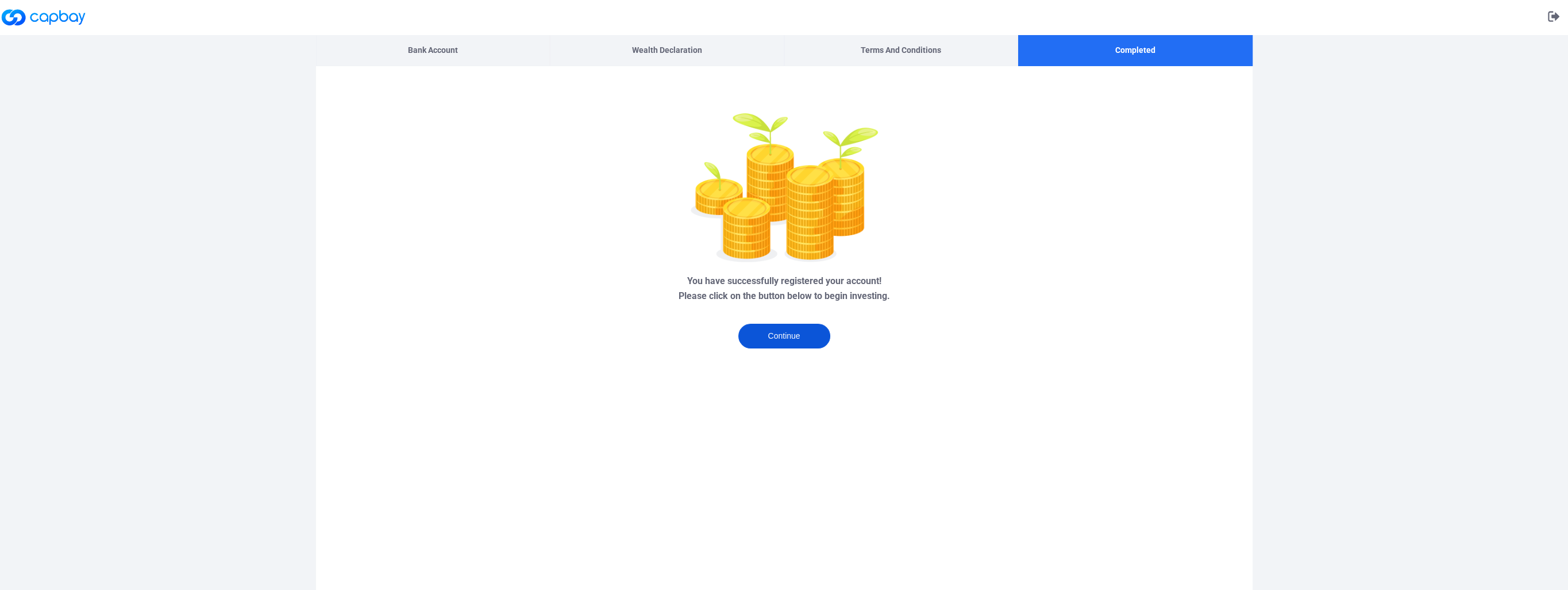
click at [811, 339] on button "Continue" at bounding box center [784, 335] width 92 height 25
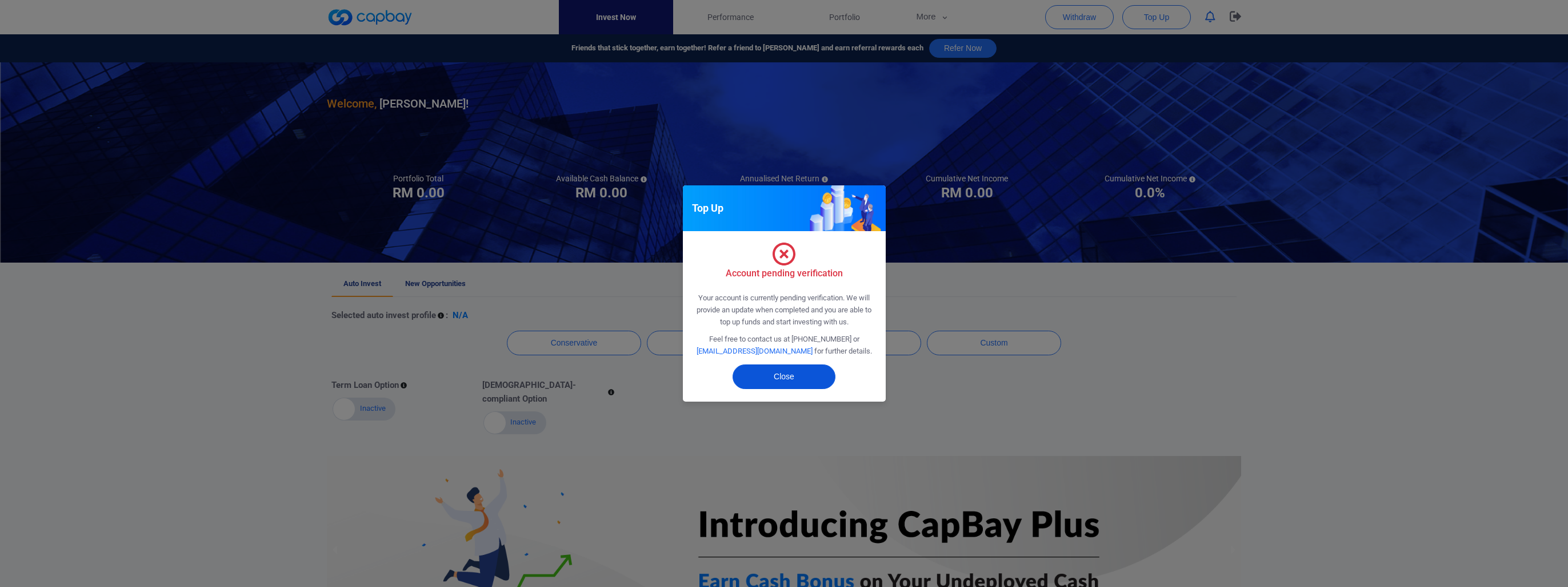
click at [766, 384] on button "Close" at bounding box center [784, 376] width 103 height 24
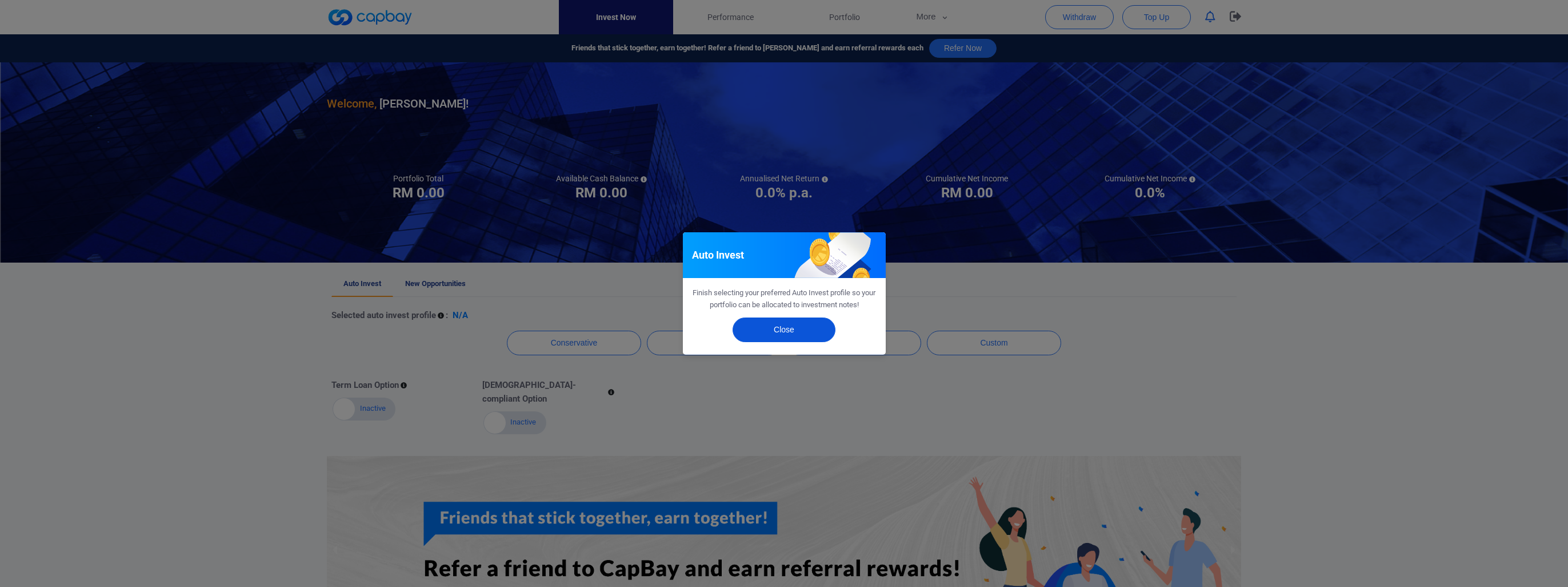
click at [800, 332] on button "Close" at bounding box center [784, 329] width 103 height 24
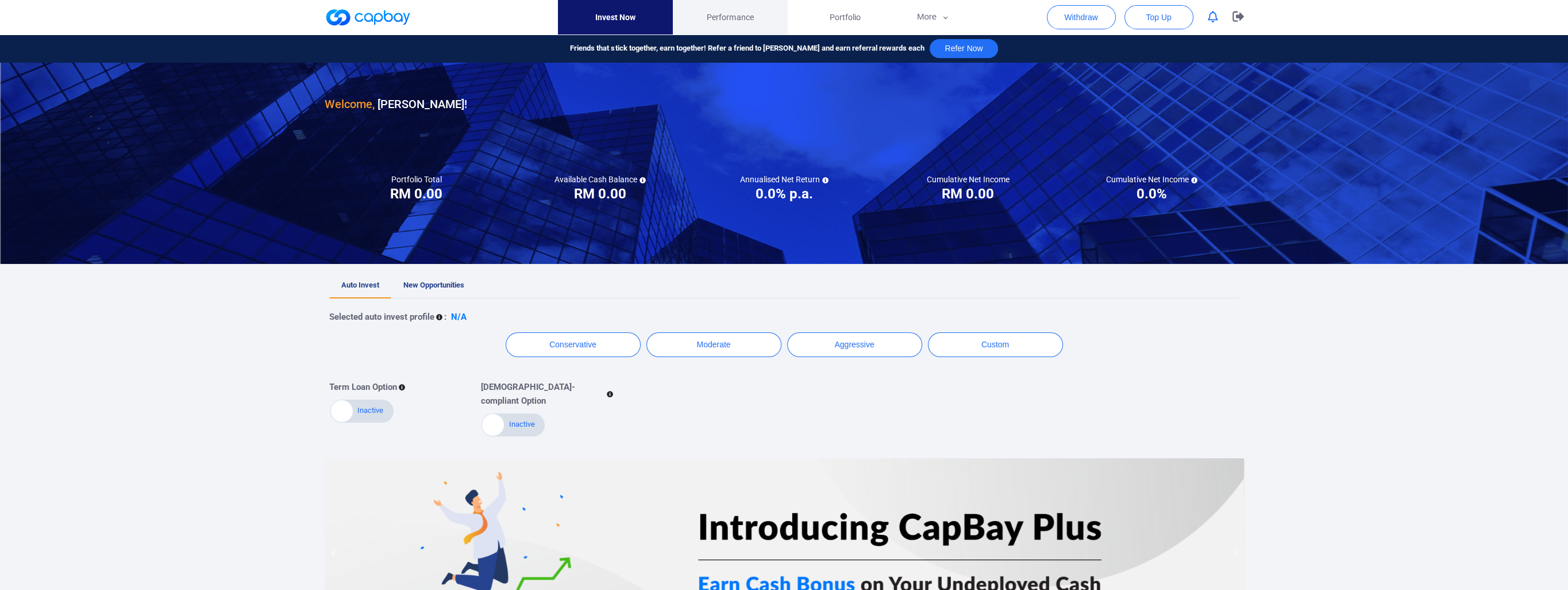
click at [724, 17] on span "Performance" at bounding box center [730, 17] width 47 height 13
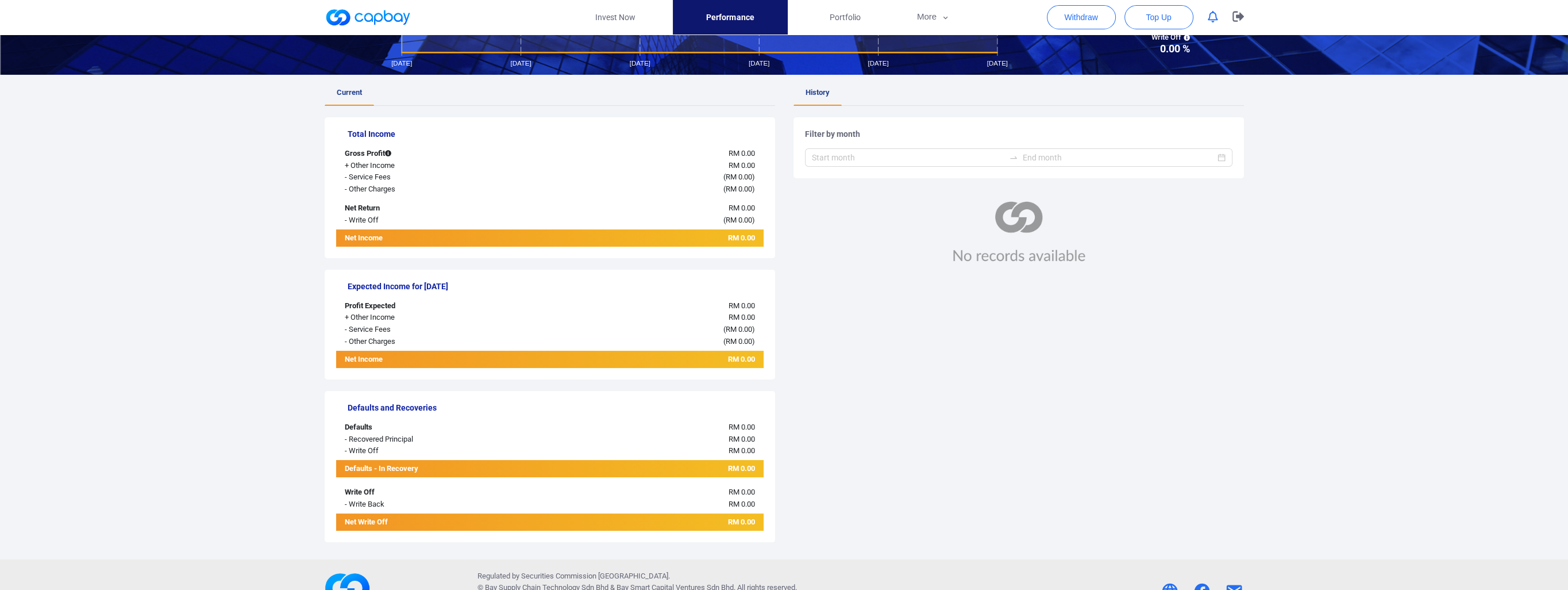
scroll to position [129, 0]
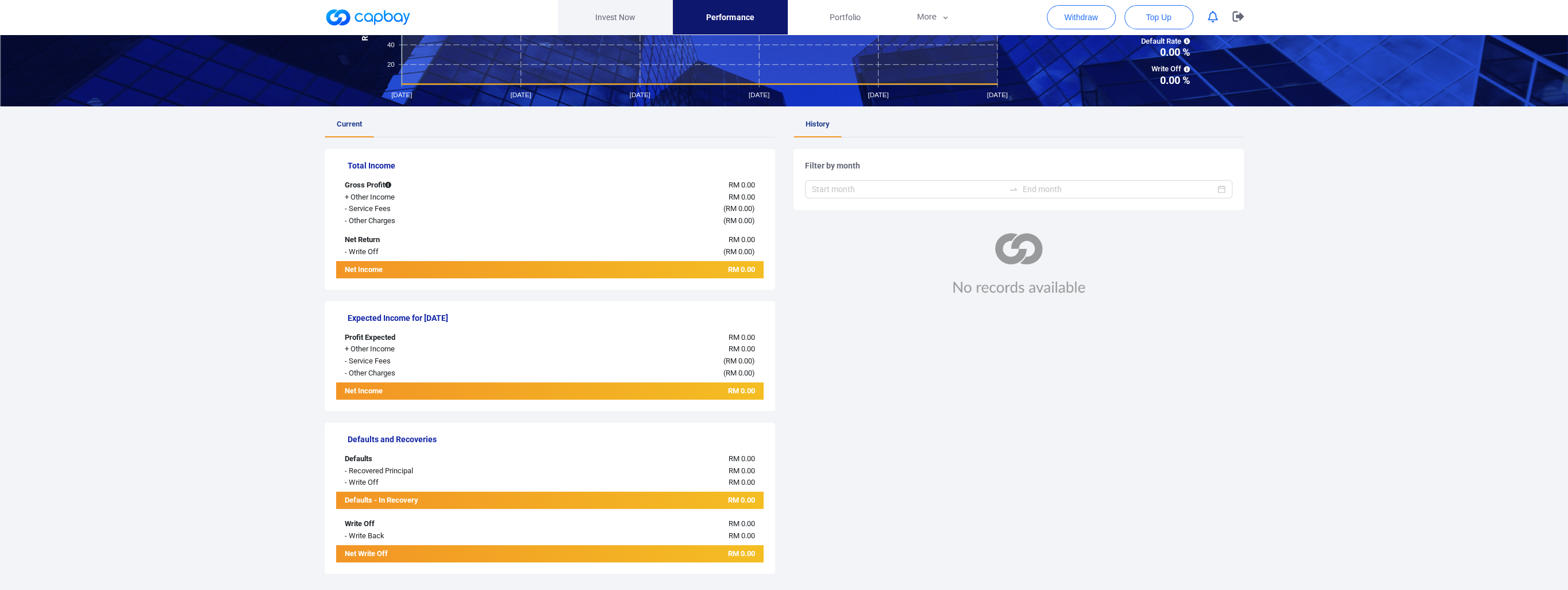
click at [627, 10] on link "Invest Now" at bounding box center [615, 17] width 115 height 34
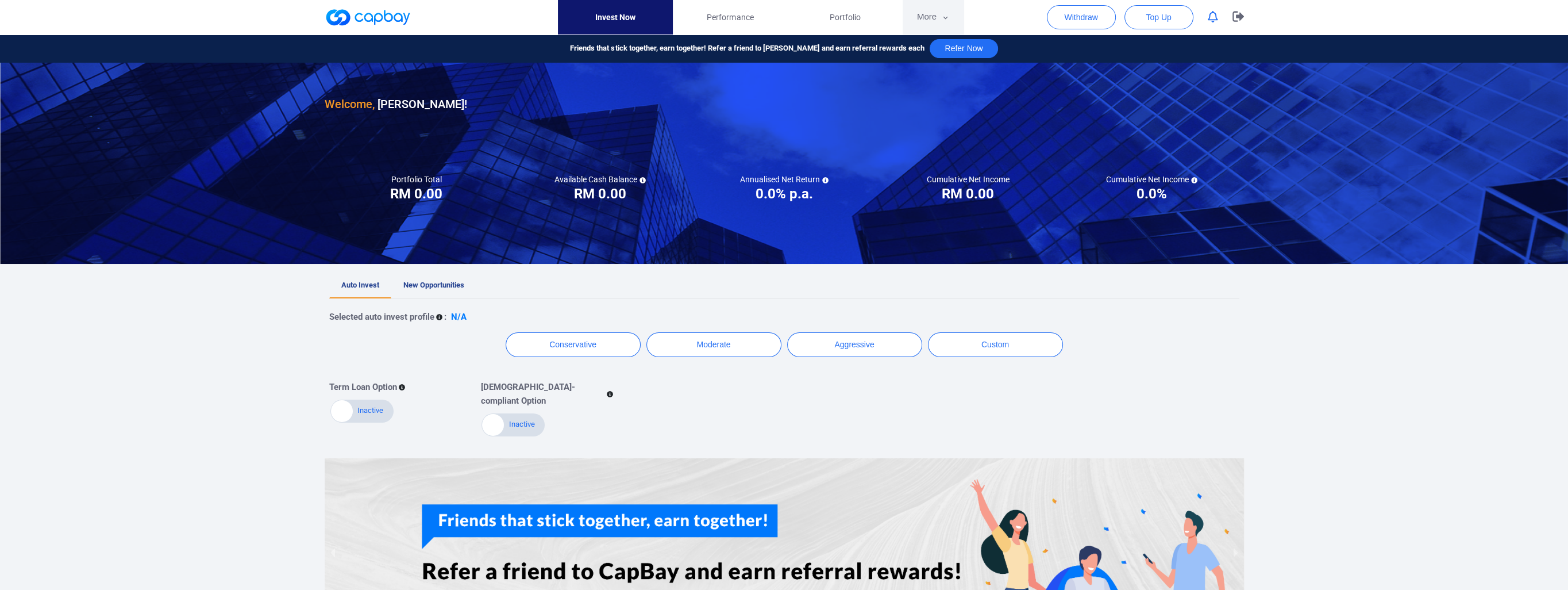
click at [946, 23] on button "More" at bounding box center [933, 17] width 61 height 34
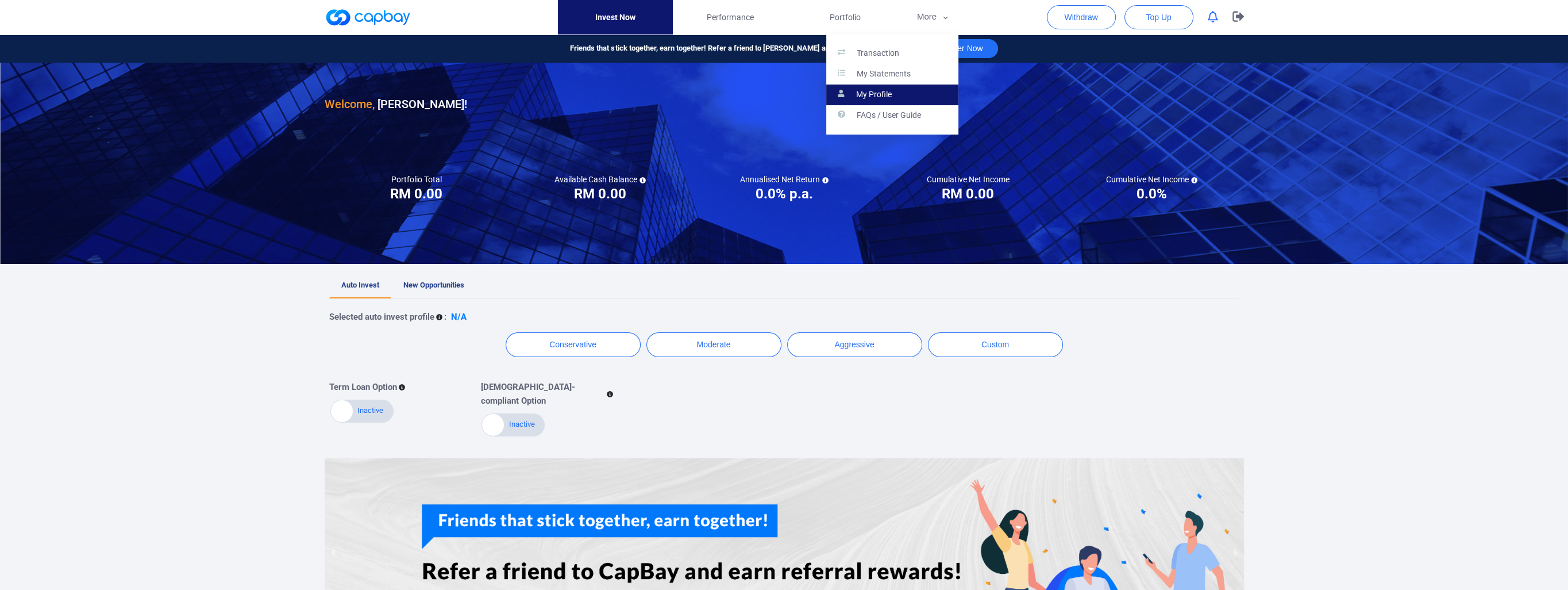
click at [880, 95] on p "My Profile" at bounding box center [873, 94] width 36 height 10
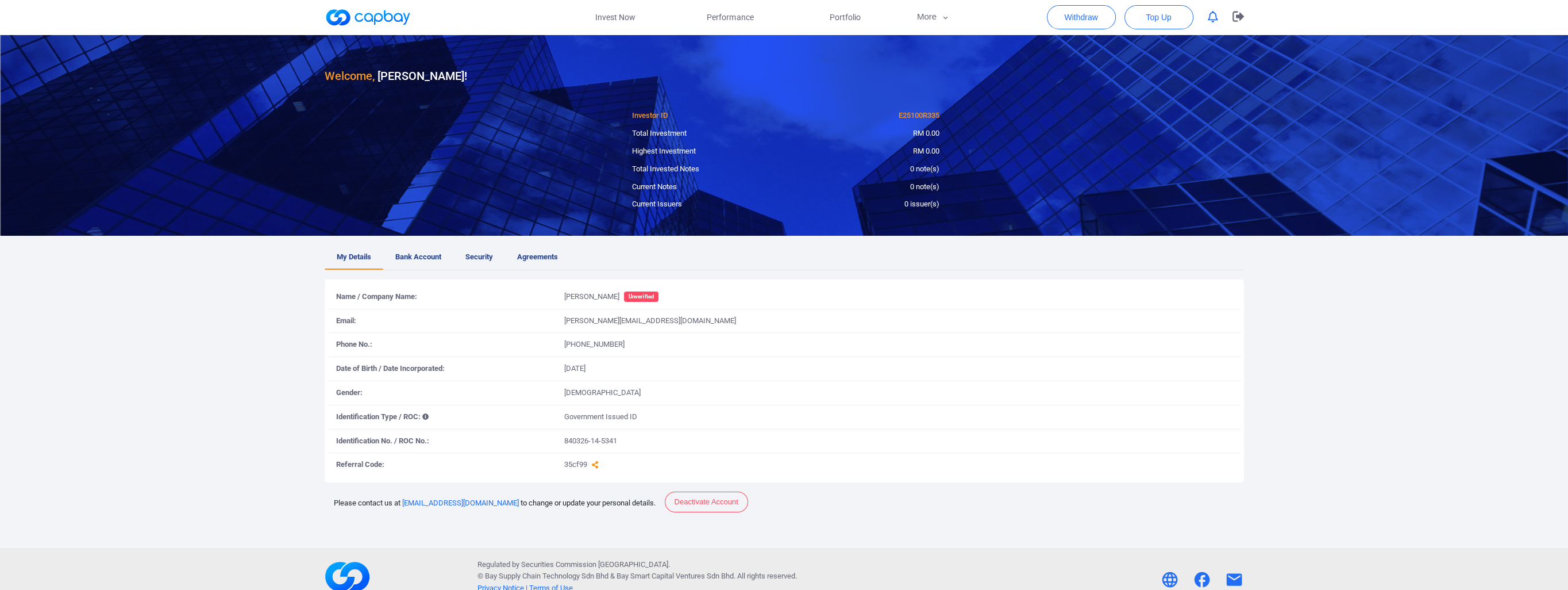
click at [950, 306] on div "Name / Company Name: [PERSON_NAME] Unverified" at bounding box center [784, 299] width 914 height 18
